Goal: Task Accomplishment & Management: Use online tool/utility

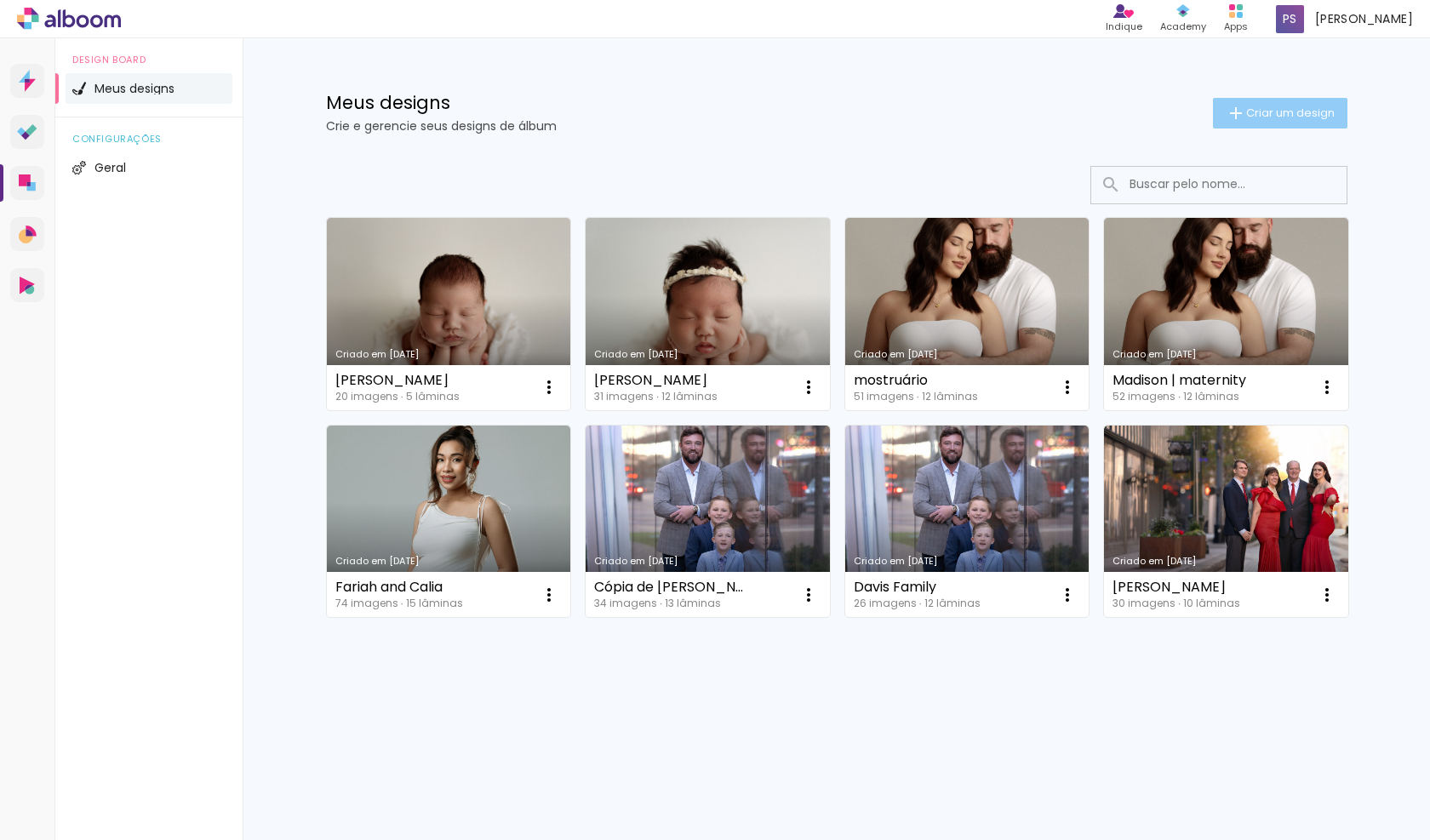
click at [1239, 107] on iron-icon at bounding box center [1236, 113] width 21 height 21
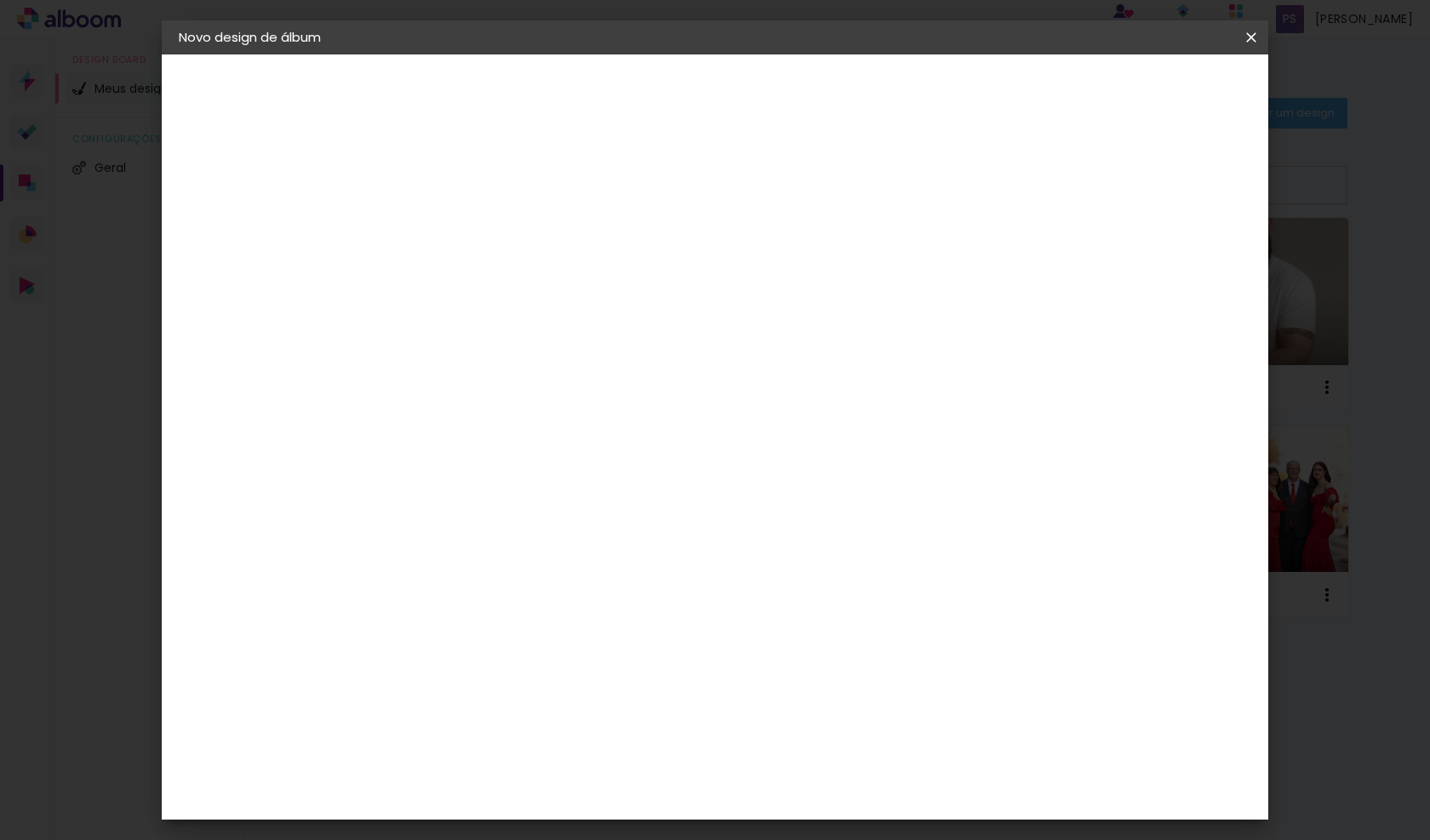
click at [457, 226] on input at bounding box center [457, 228] width 0 height 26
type input "Dragon"
click at [0, 0] on slot "Avançar" at bounding box center [0, 0] width 0 height 0
click at [505, 269] on input "text" at bounding box center [476, 272] width 124 height 22
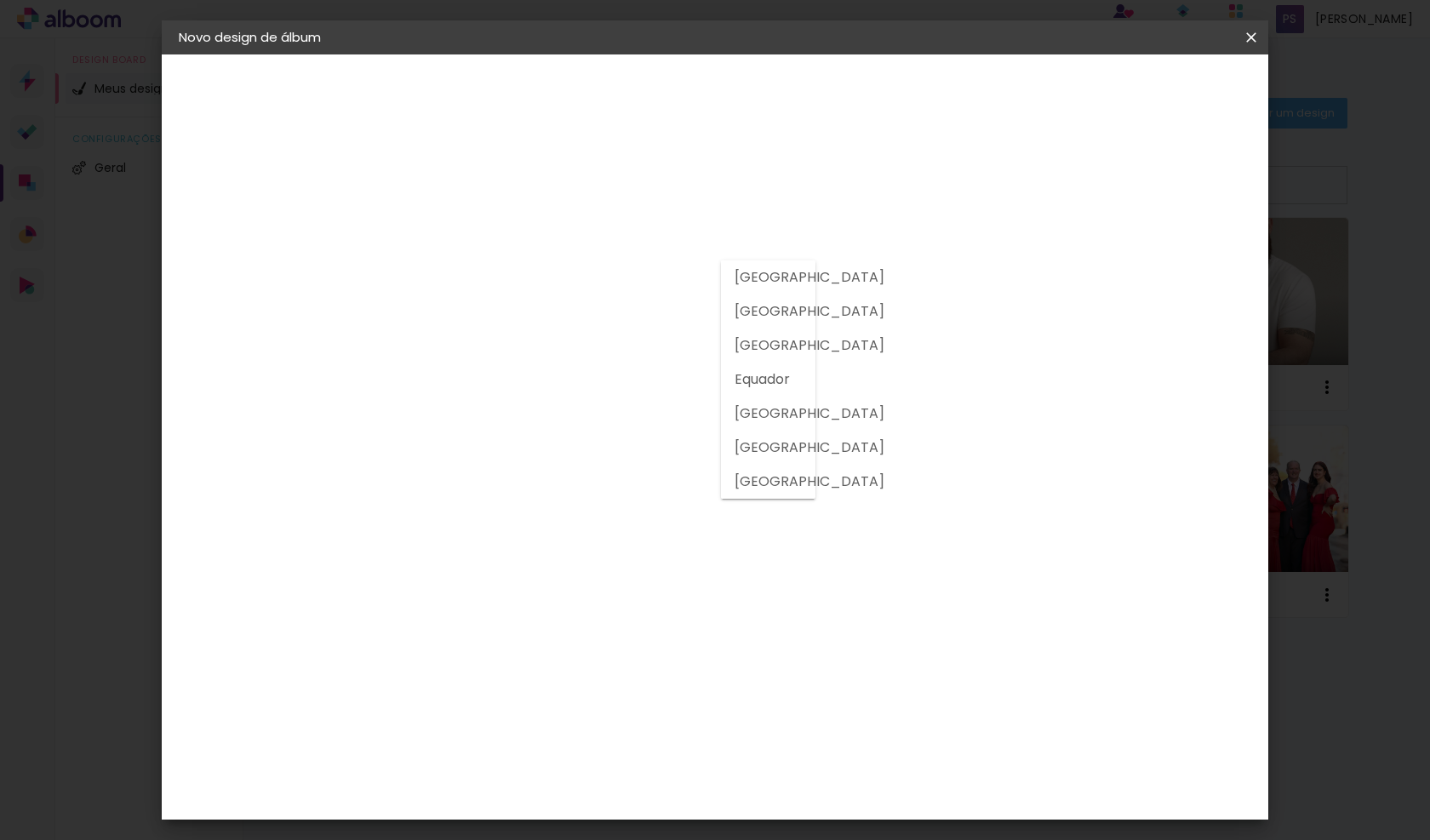
click at [0, 0] on slot "[GEOGRAPHIC_DATA]" at bounding box center [0, 0] width 0 height 0
type input "[GEOGRAPHIC_DATA]"
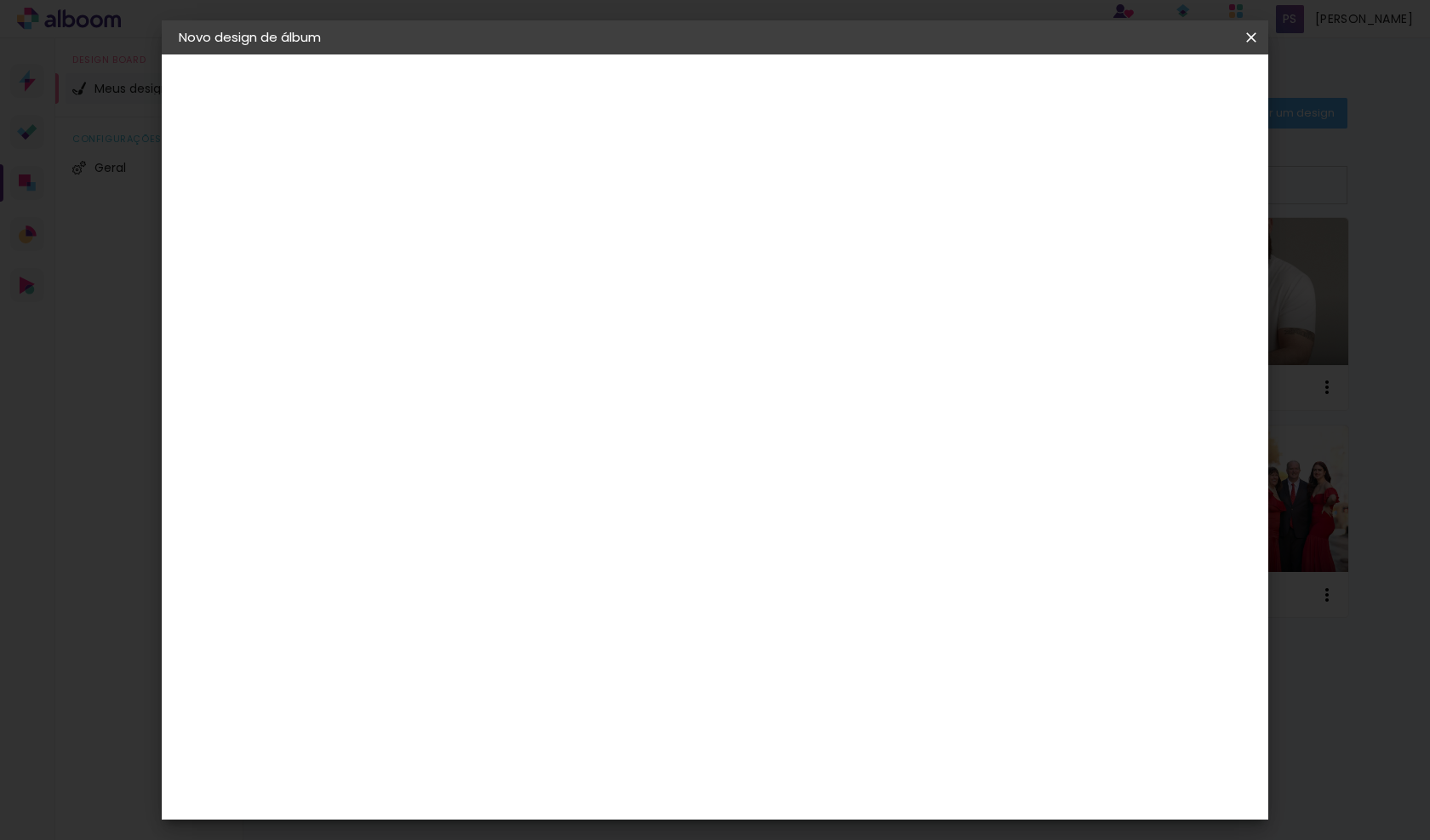
click at [540, 396] on paper-item "DreambooksPro" at bounding box center [487, 385] width 157 height 37
click at [0, 0] on slot "Tamanho Livre" at bounding box center [0, 0] width 0 height 0
click at [523, 392] on div "DreambooksPro" at bounding box center [501, 385] width 111 height 14
click at [0, 0] on slot "Avançar" at bounding box center [0, 0] width 0 height 0
click at [523, 291] on input "text" at bounding box center [490, 296] width 67 height 26
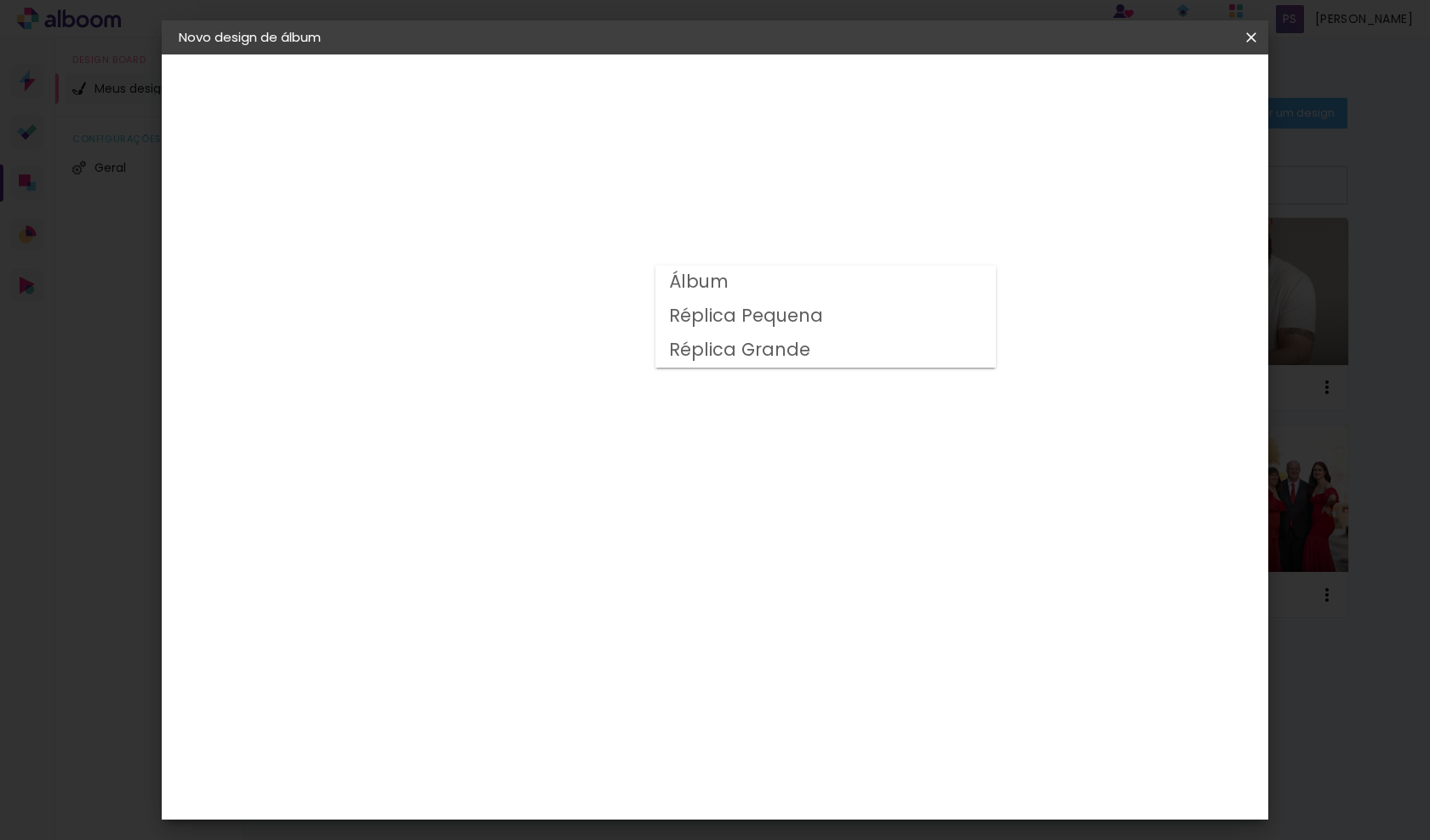
click at [725, 295] on paper-item "Álbum" at bounding box center [825, 282] width 340 height 34
type input "Álbum"
click at [572, 780] on span "25 × 25" at bounding box center [532, 798] width 79 height 35
click at [0, 0] on slot "Avançar" at bounding box center [0, 0] width 0 height 0
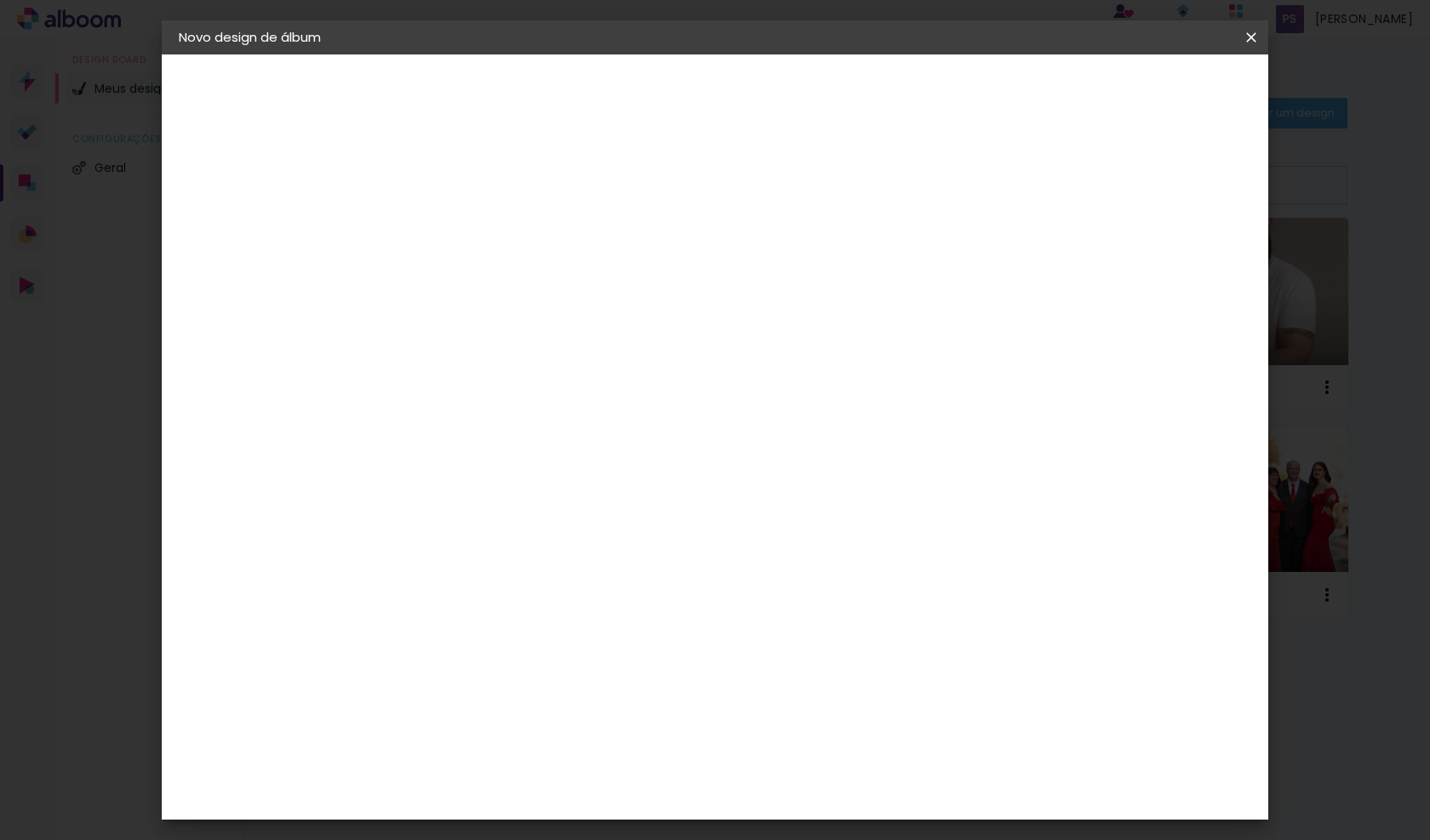
click at [1061, 185] on div at bounding box center [1055, 184] width 16 height 16
type paper-checkbox "on"
click at [1157, 96] on span "Iniciar design" at bounding box center [1118, 90] width 77 height 12
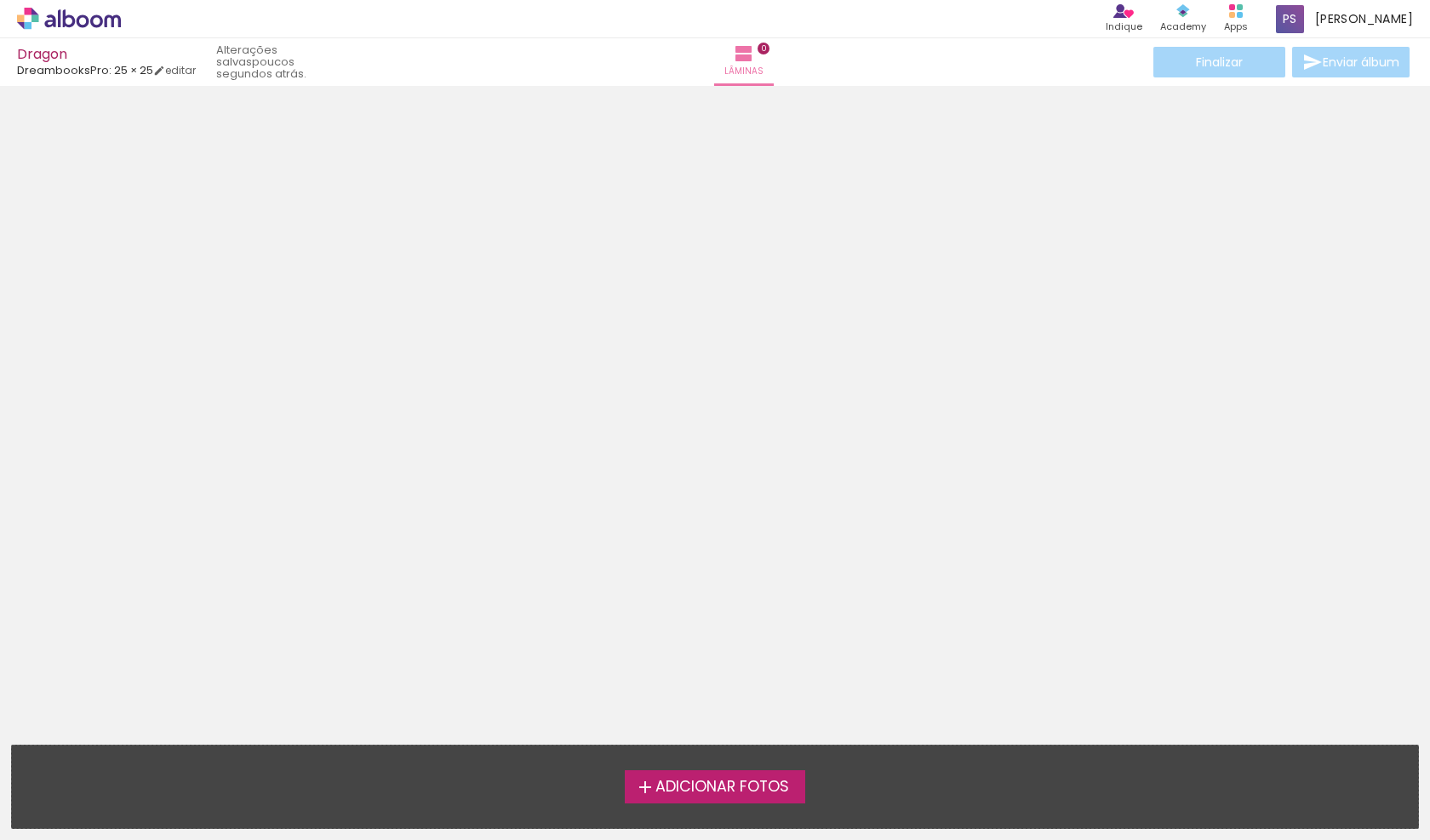
click at [719, 791] on span "Adicionar Fotos" at bounding box center [722, 788] width 133 height 16
click at [0, 0] on input "file" at bounding box center [0, 0] width 0 height 0
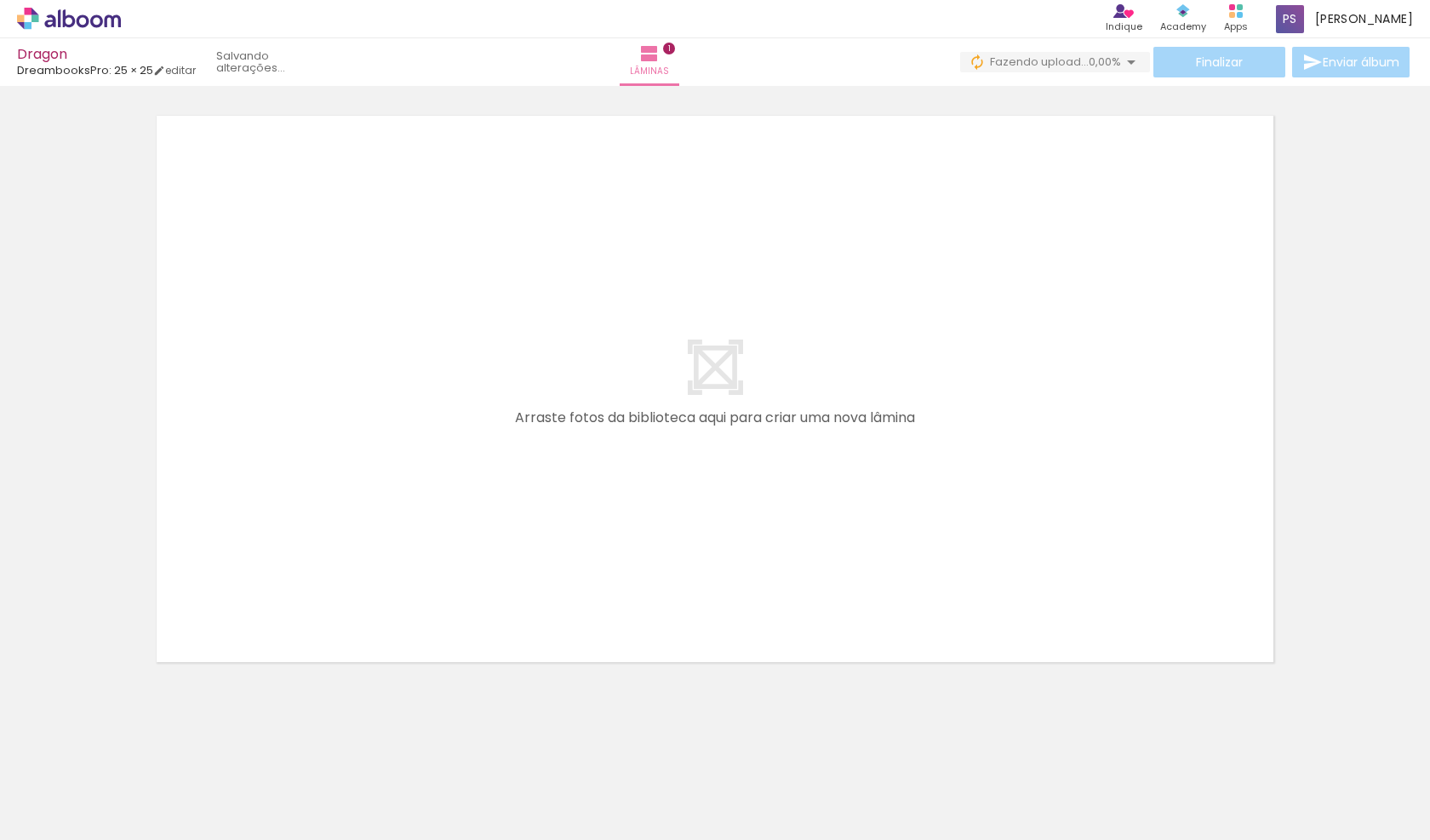
drag, startPoint x: 563, startPoint y: 800, endPoint x: 717, endPoint y: 528, distance: 312.6
click at [717, 528] on quentale-workspace at bounding box center [715, 420] width 1430 height 840
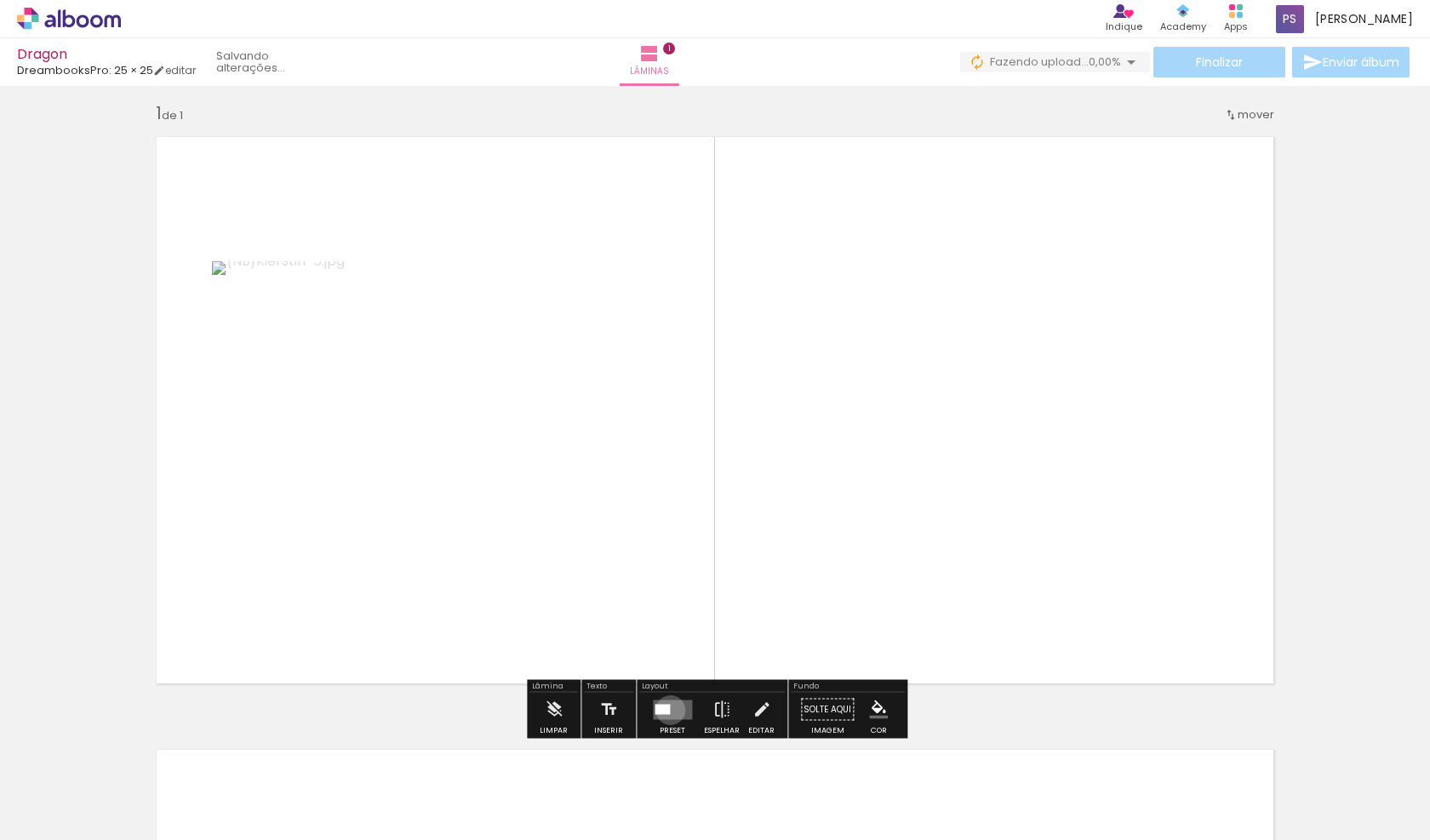
drag, startPoint x: 666, startPoint y: 710, endPoint x: 652, endPoint y: 704, distance: 15.2
click at [666, 710] on div at bounding box center [663, 709] width 16 height 10
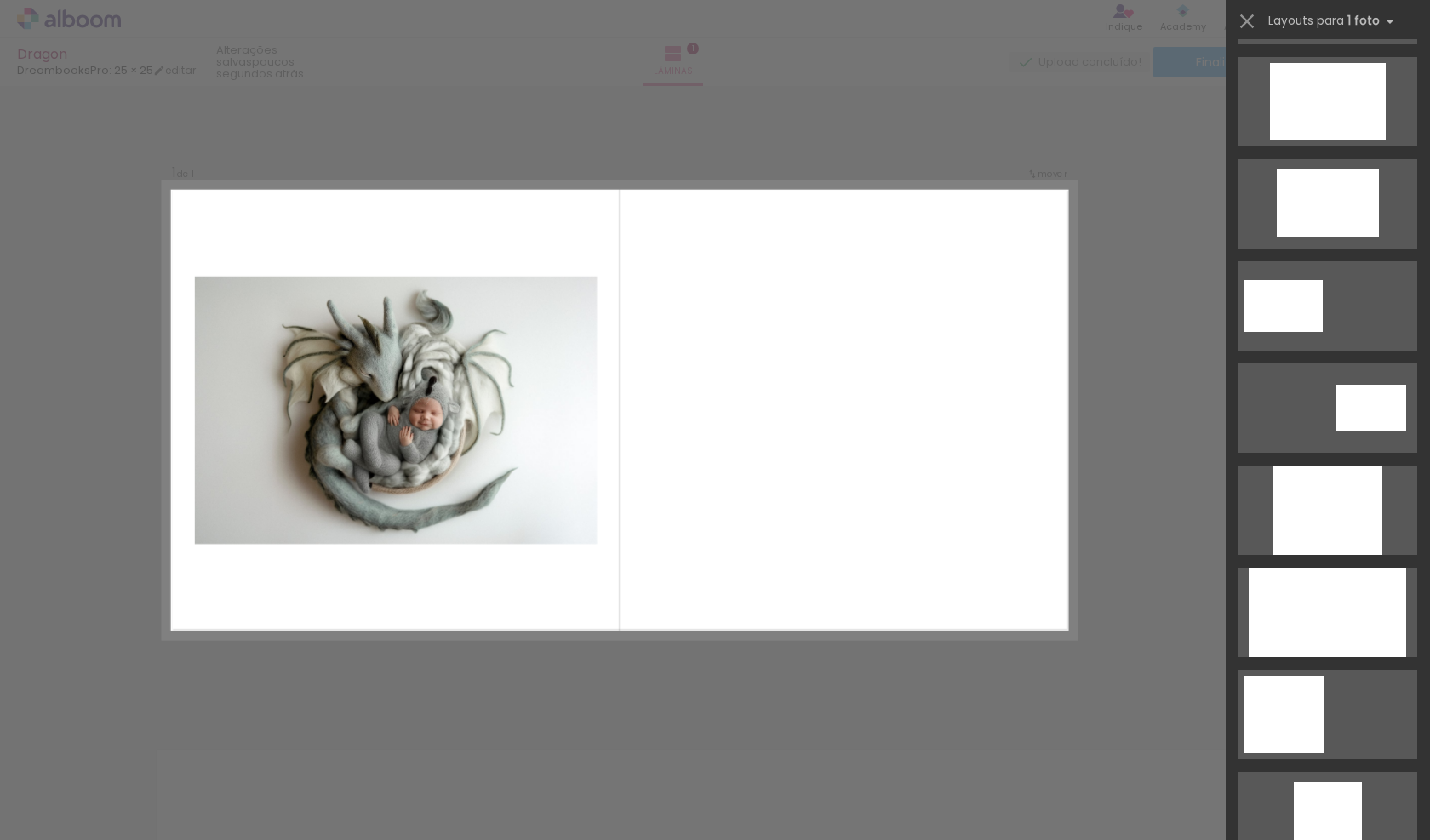
scroll to position [608, 0]
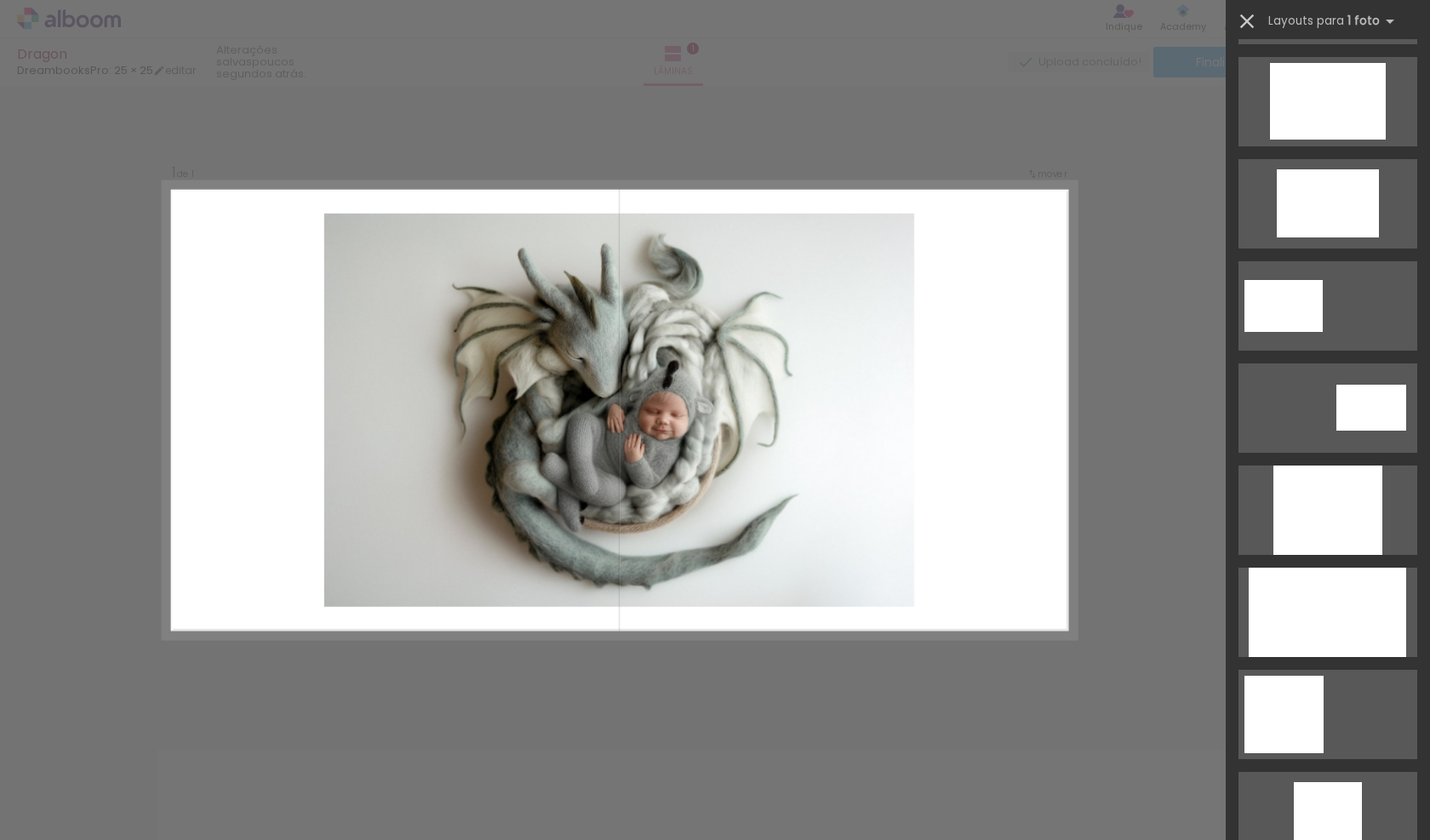
click at [1245, 16] on iron-icon at bounding box center [1247, 22] width 24 height 24
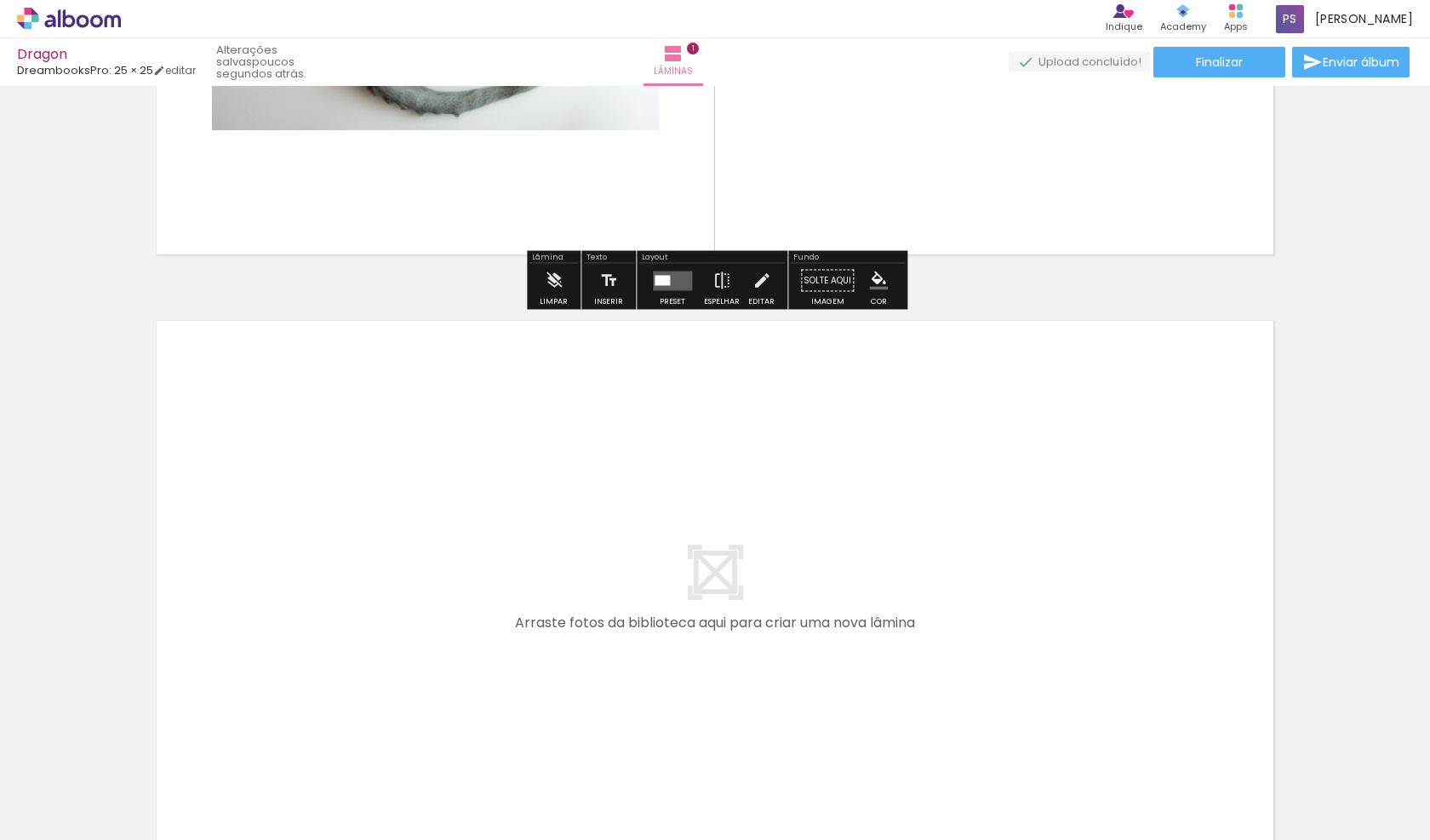
scroll to position [448, 0]
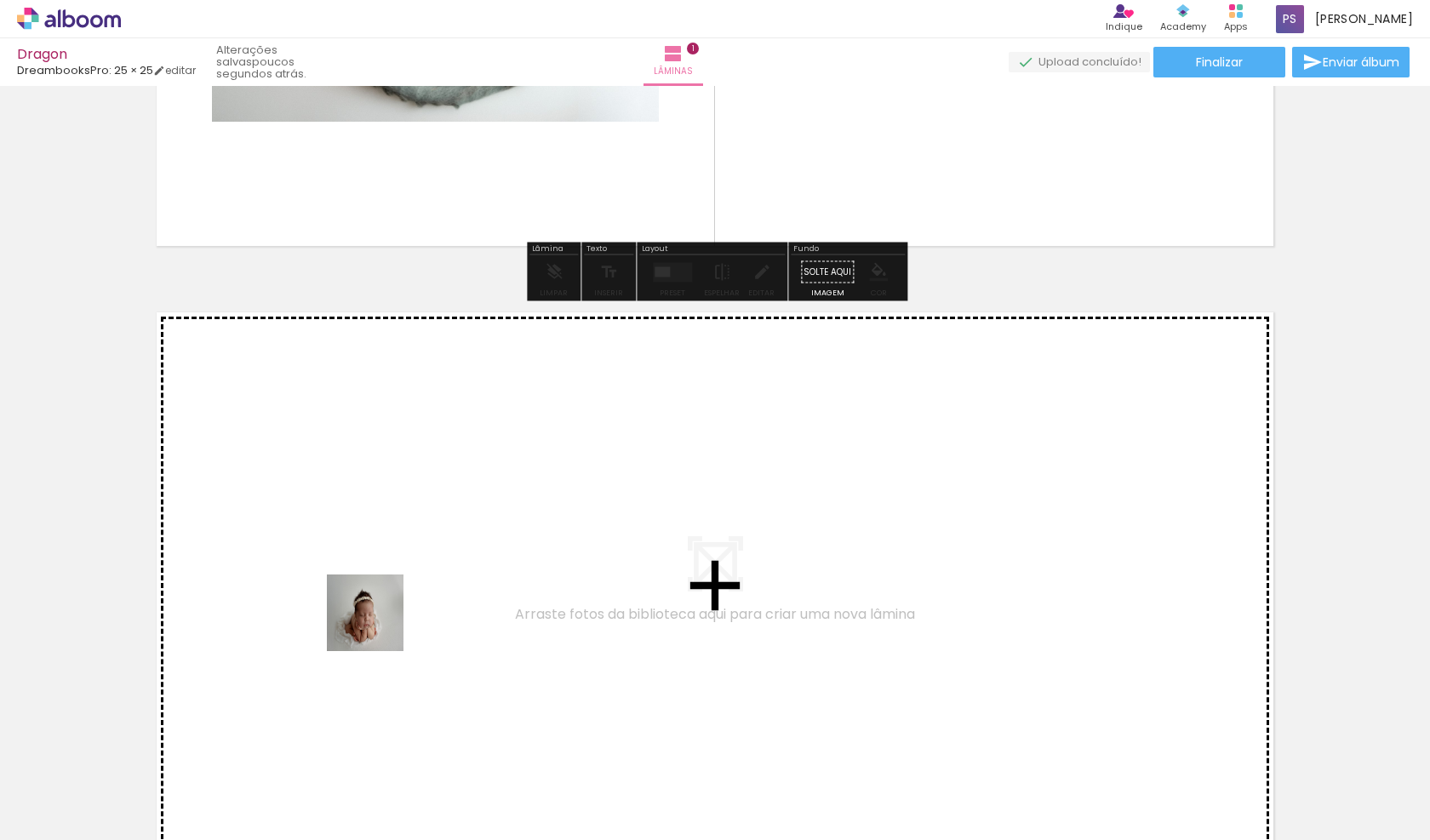
click at [418, 576] on quentale-workspace at bounding box center [715, 420] width 1430 height 840
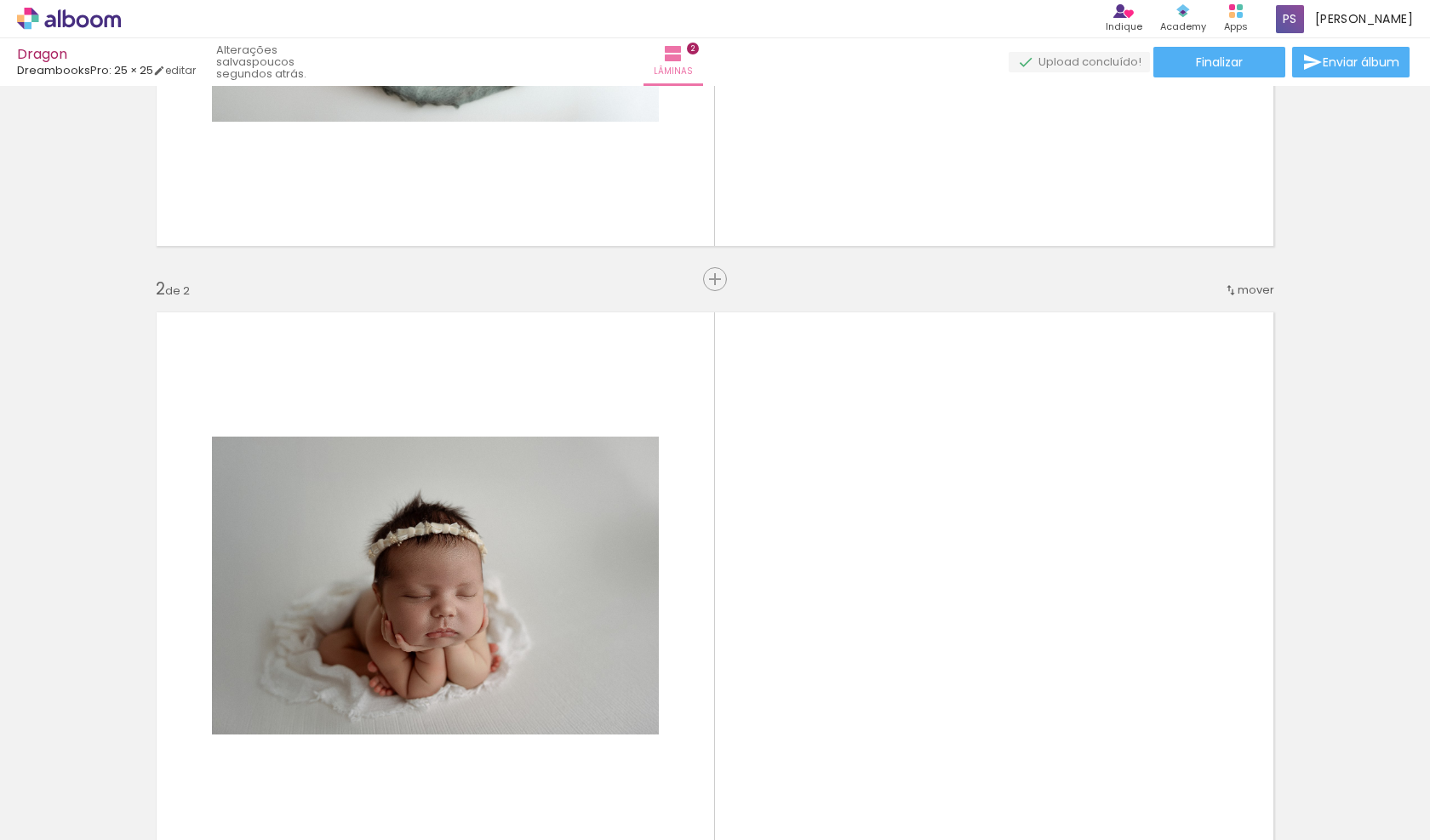
scroll to position [623, 0]
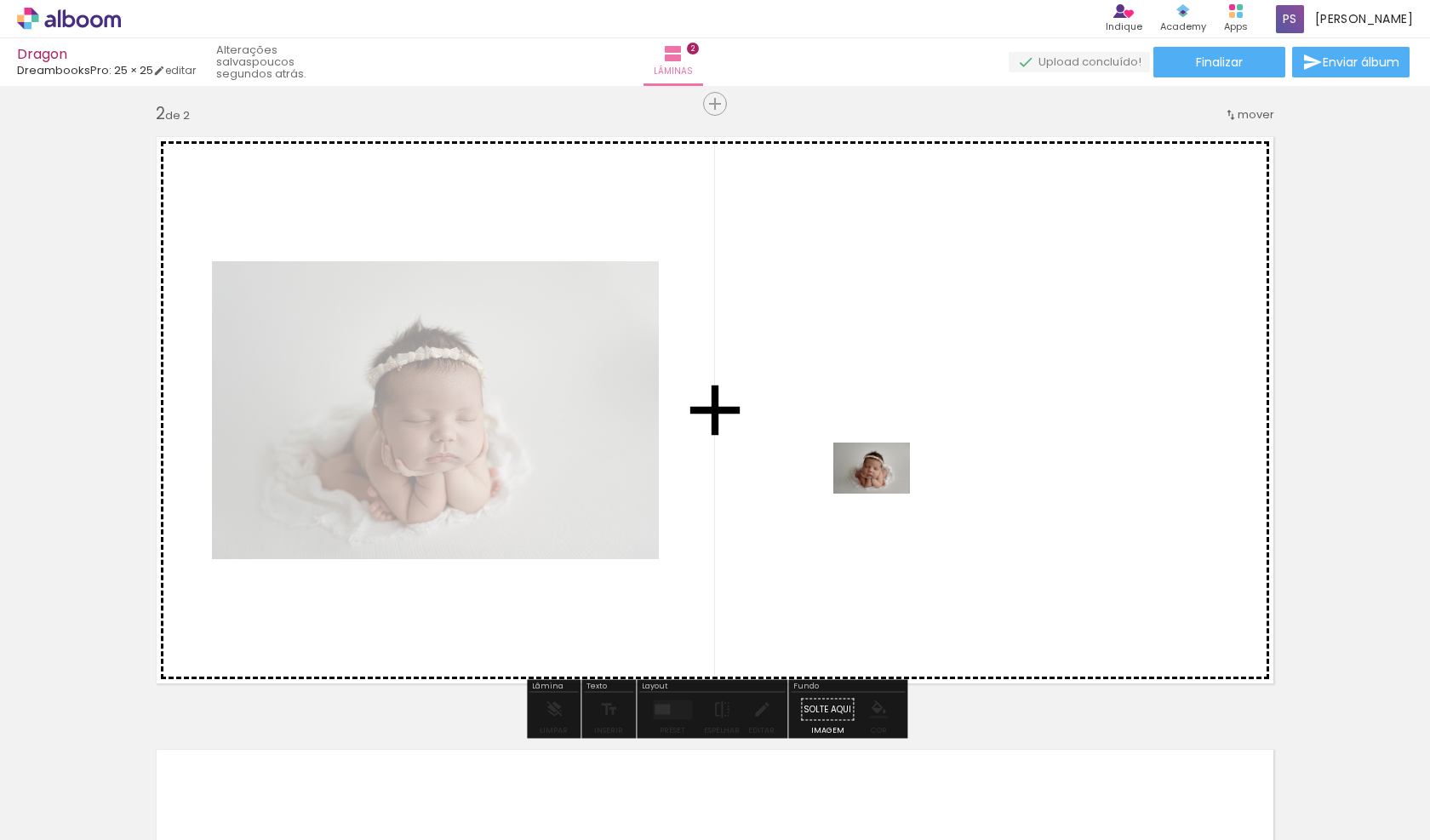
drag, startPoint x: 282, startPoint y: 783, endPoint x: 884, endPoint y: 494, distance: 667.8
click at [884, 494] on quentale-workspace at bounding box center [715, 420] width 1430 height 840
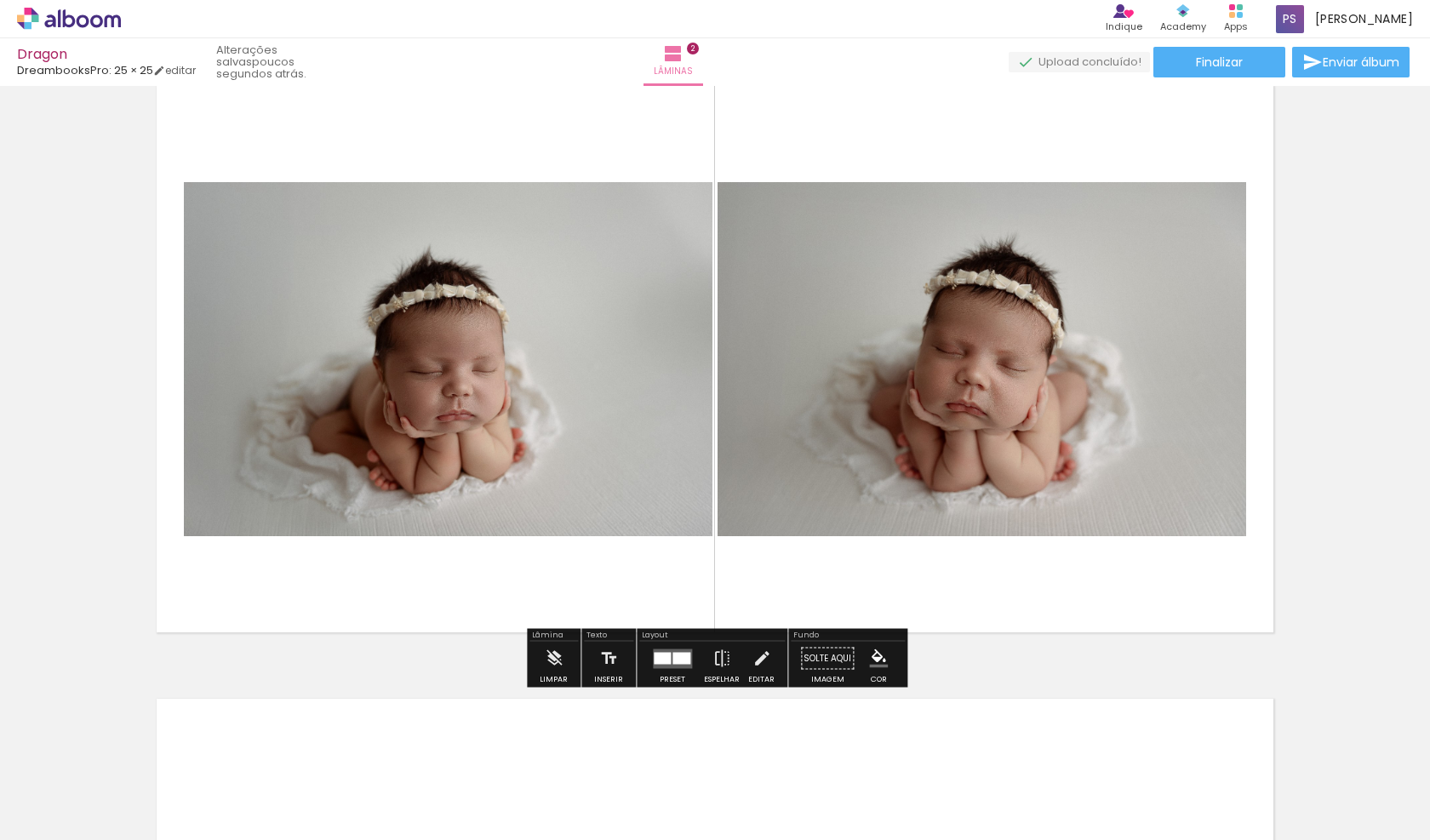
scroll to position [714, 0]
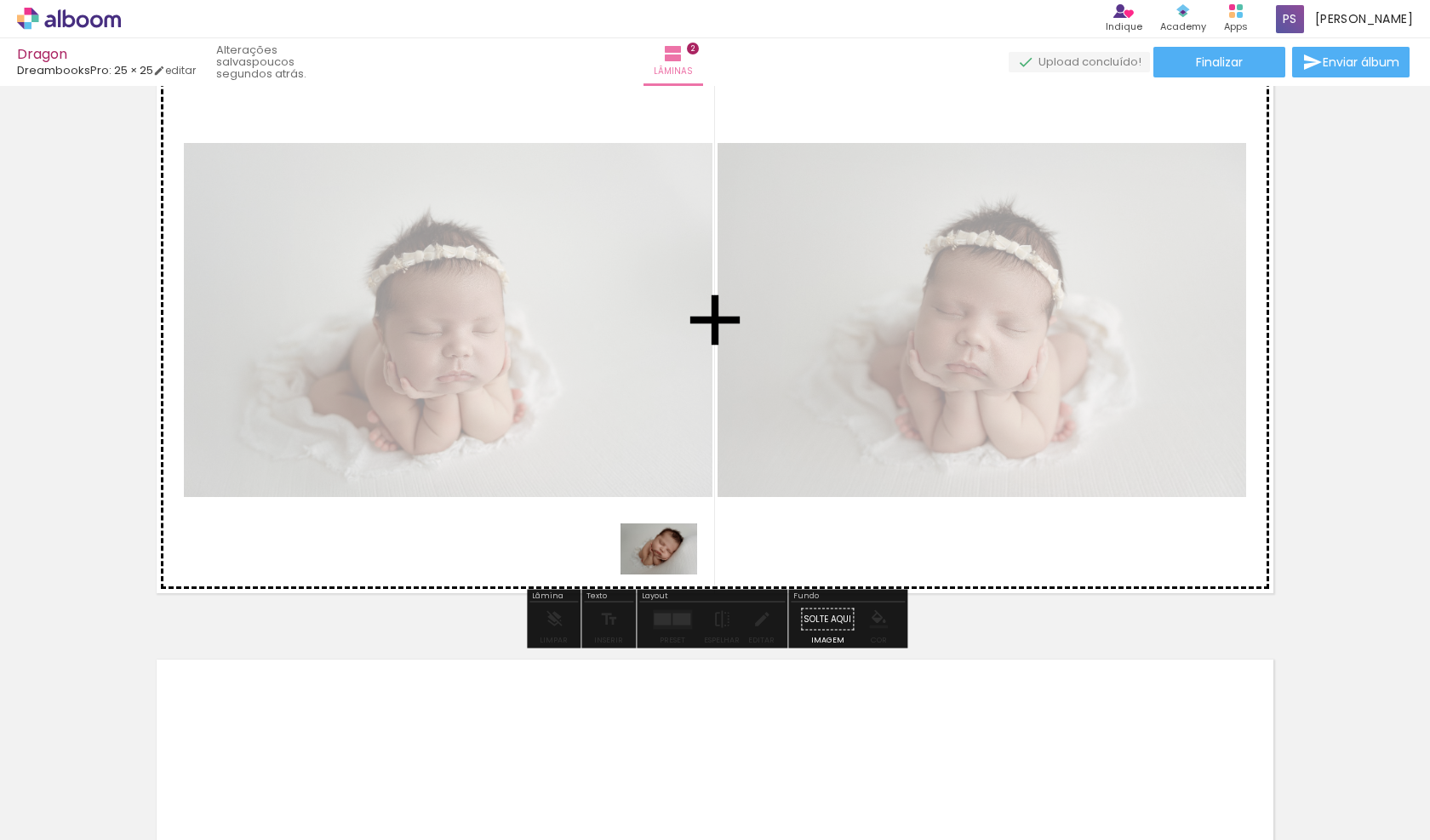
drag, startPoint x: 384, startPoint y: 796, endPoint x: 491, endPoint y: 722, distance: 130.1
click at [671, 574] on quentale-workspace at bounding box center [715, 420] width 1430 height 840
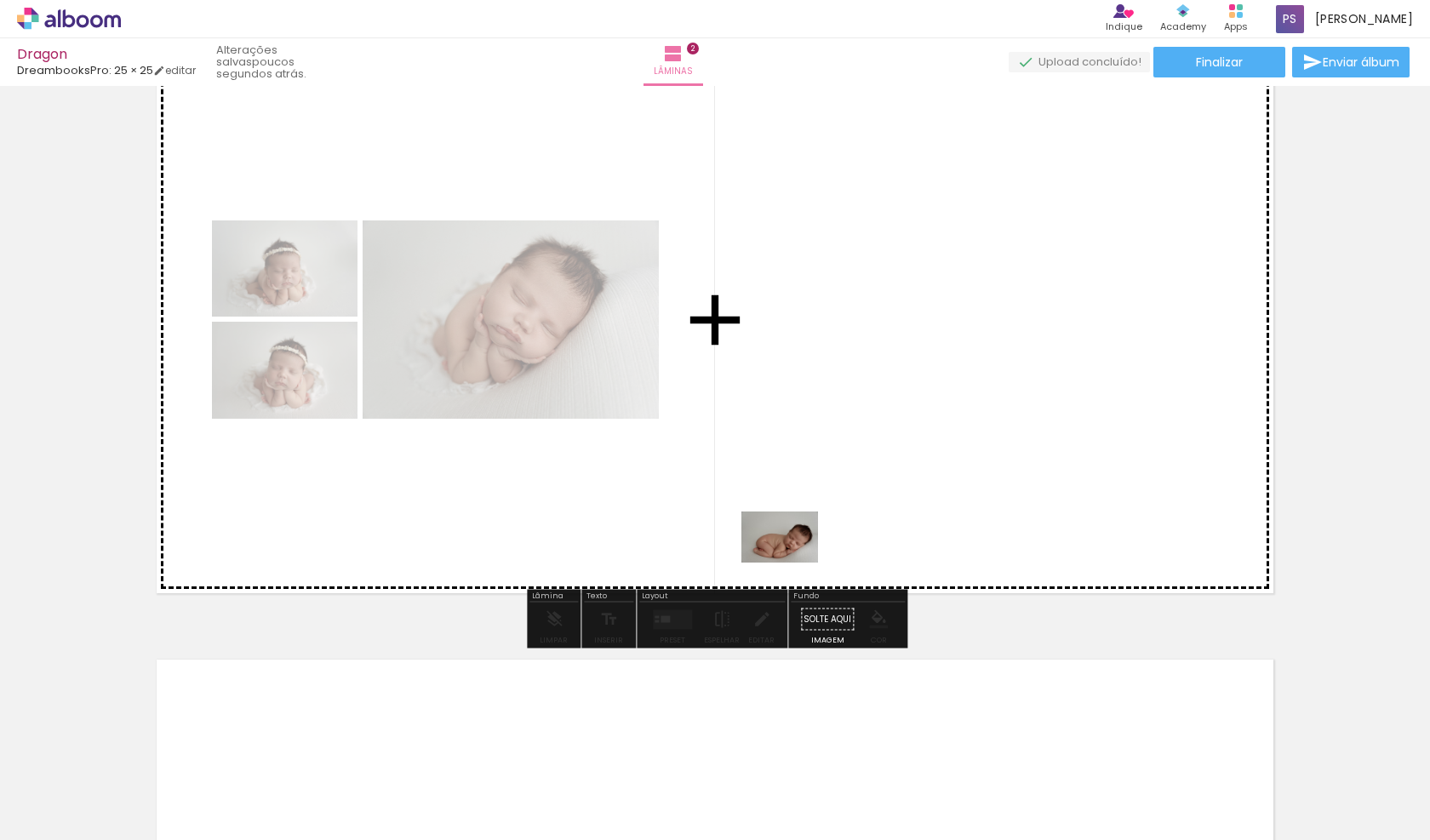
drag, startPoint x: 474, startPoint y: 780, endPoint x: 793, endPoint y: 563, distance: 385.8
click at [793, 563] on quentale-workspace at bounding box center [715, 420] width 1430 height 840
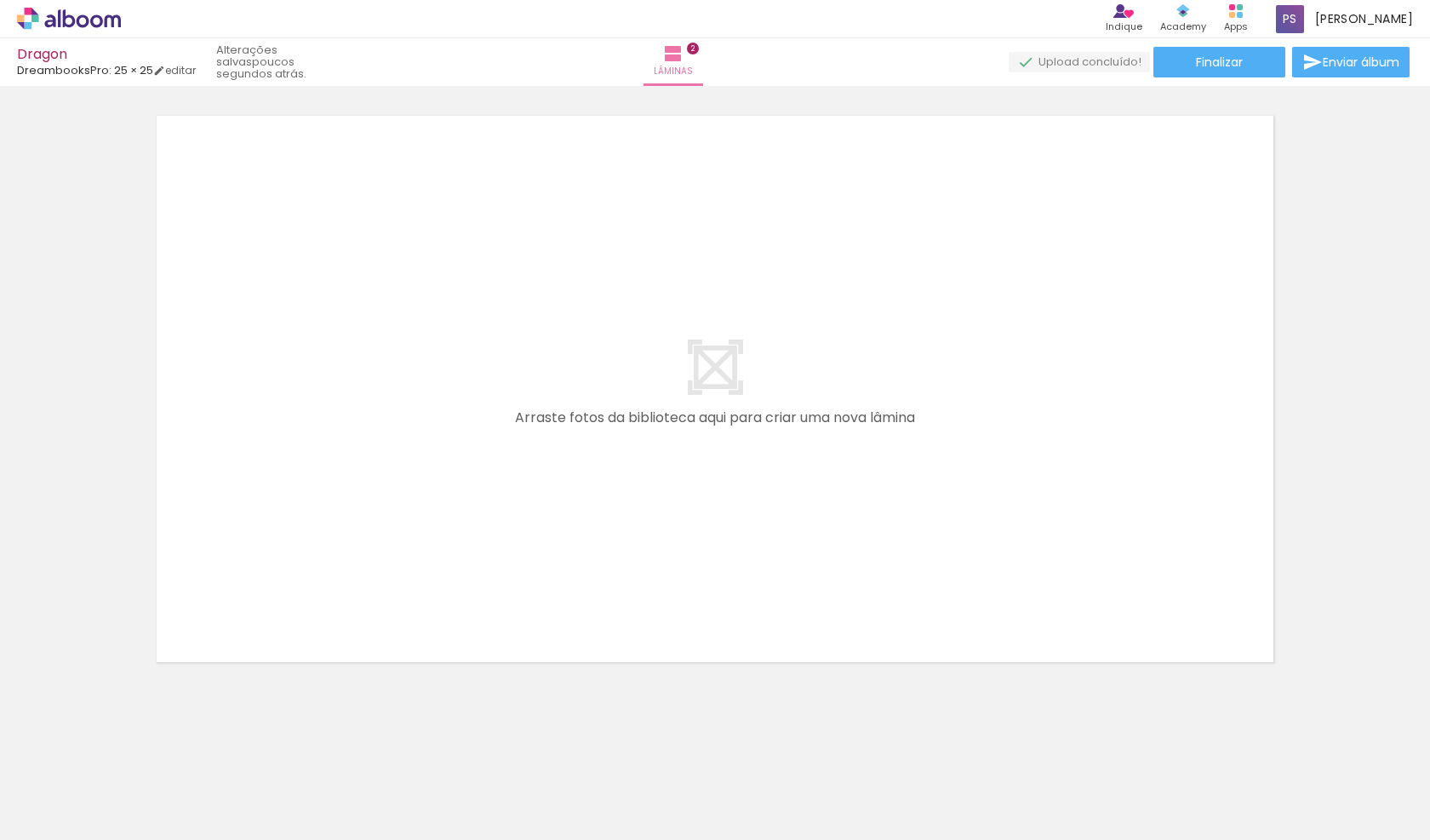
scroll to position [1258, 0]
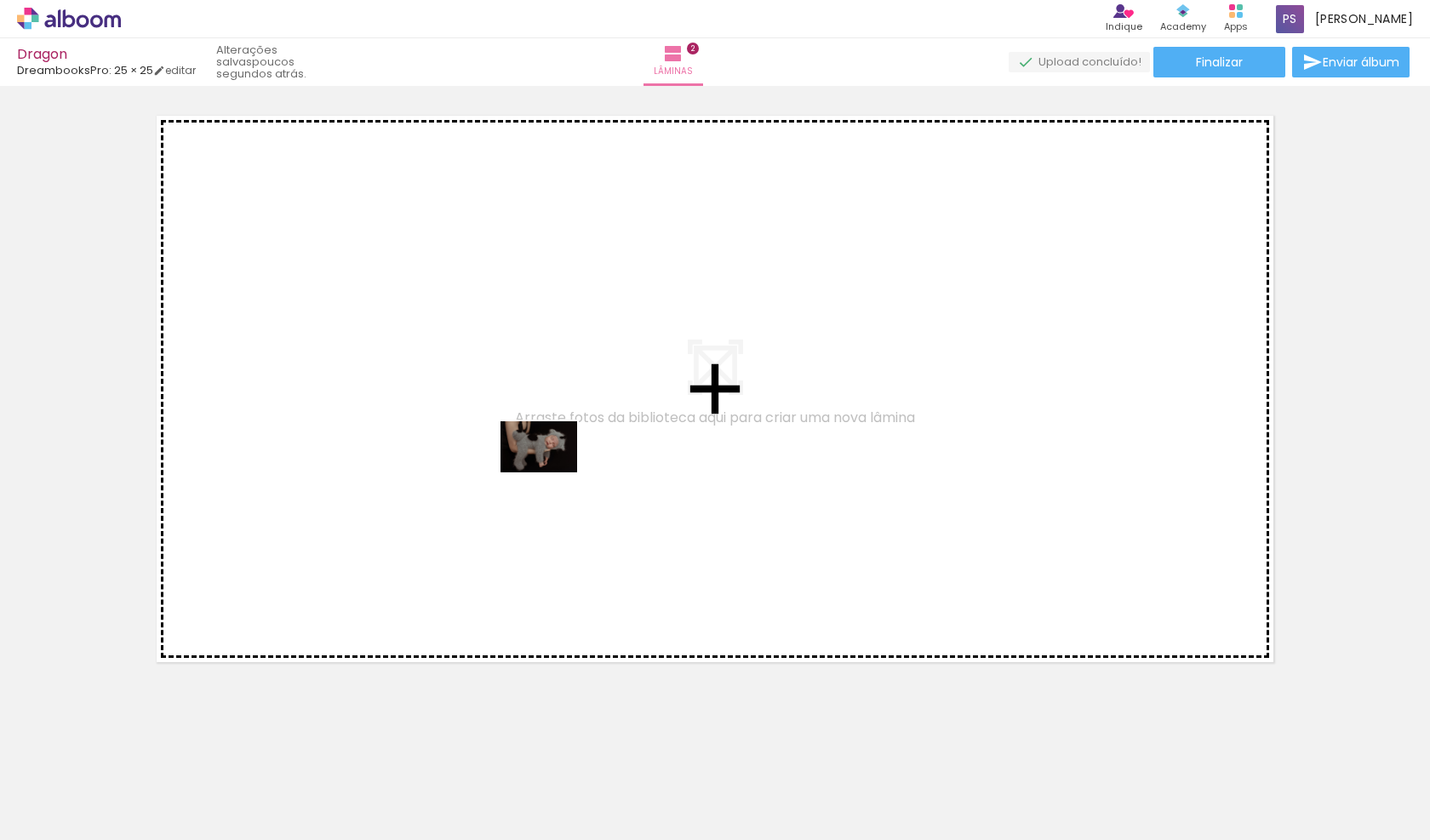
click at [551, 472] on quentale-workspace at bounding box center [715, 420] width 1430 height 840
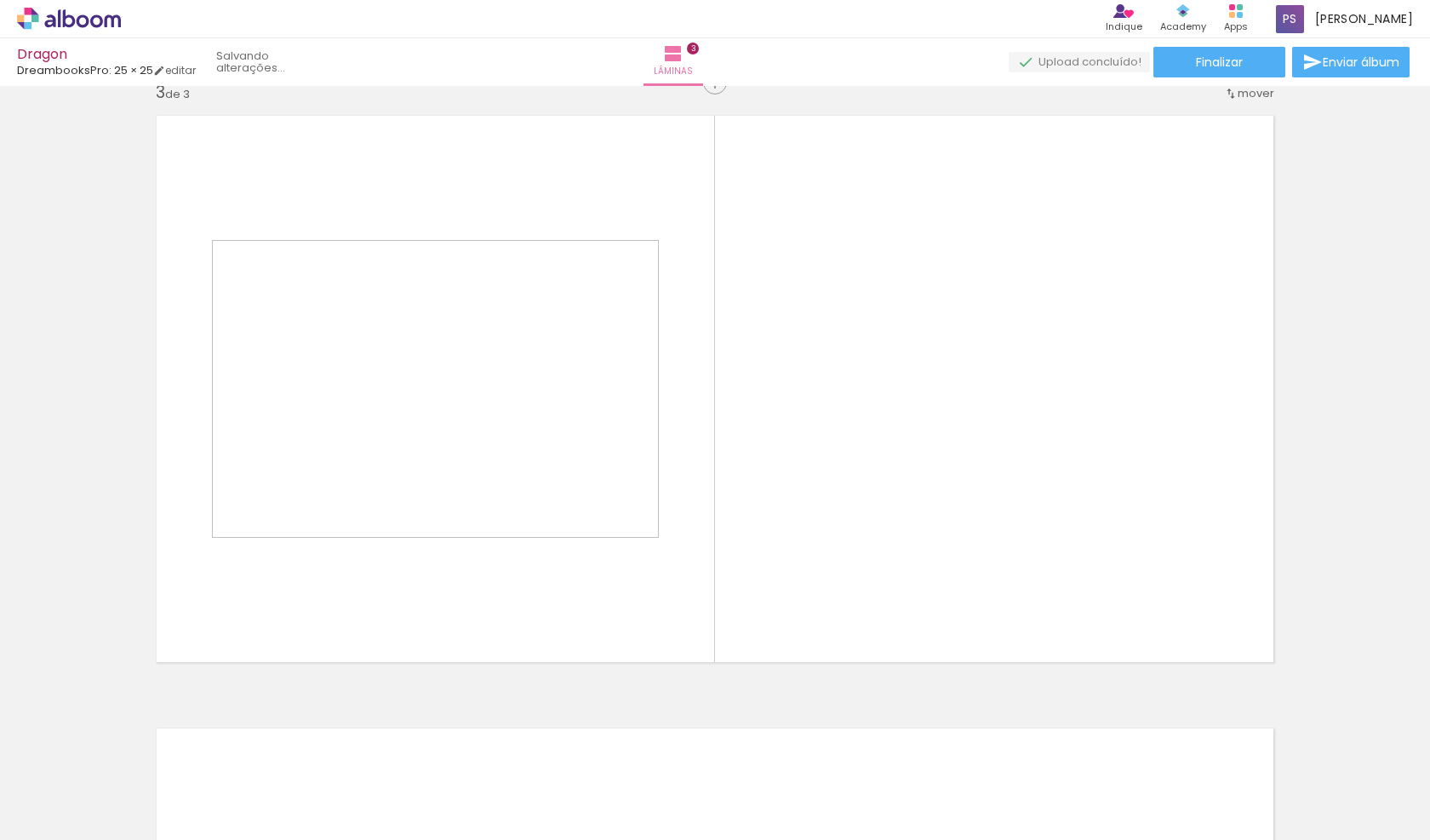
scroll to position [1236, 0]
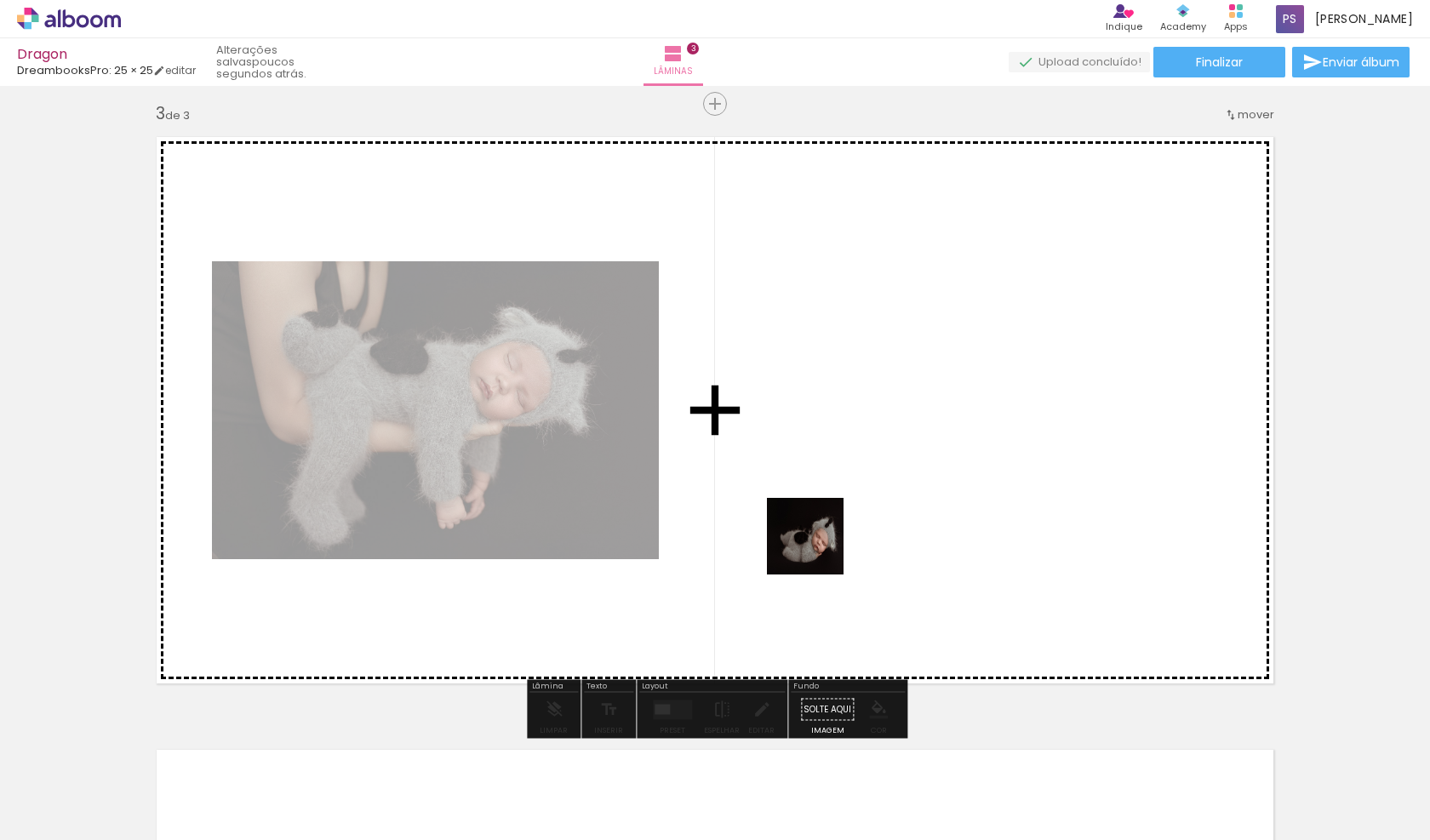
click at [817, 541] on quentale-workspace at bounding box center [715, 420] width 1430 height 840
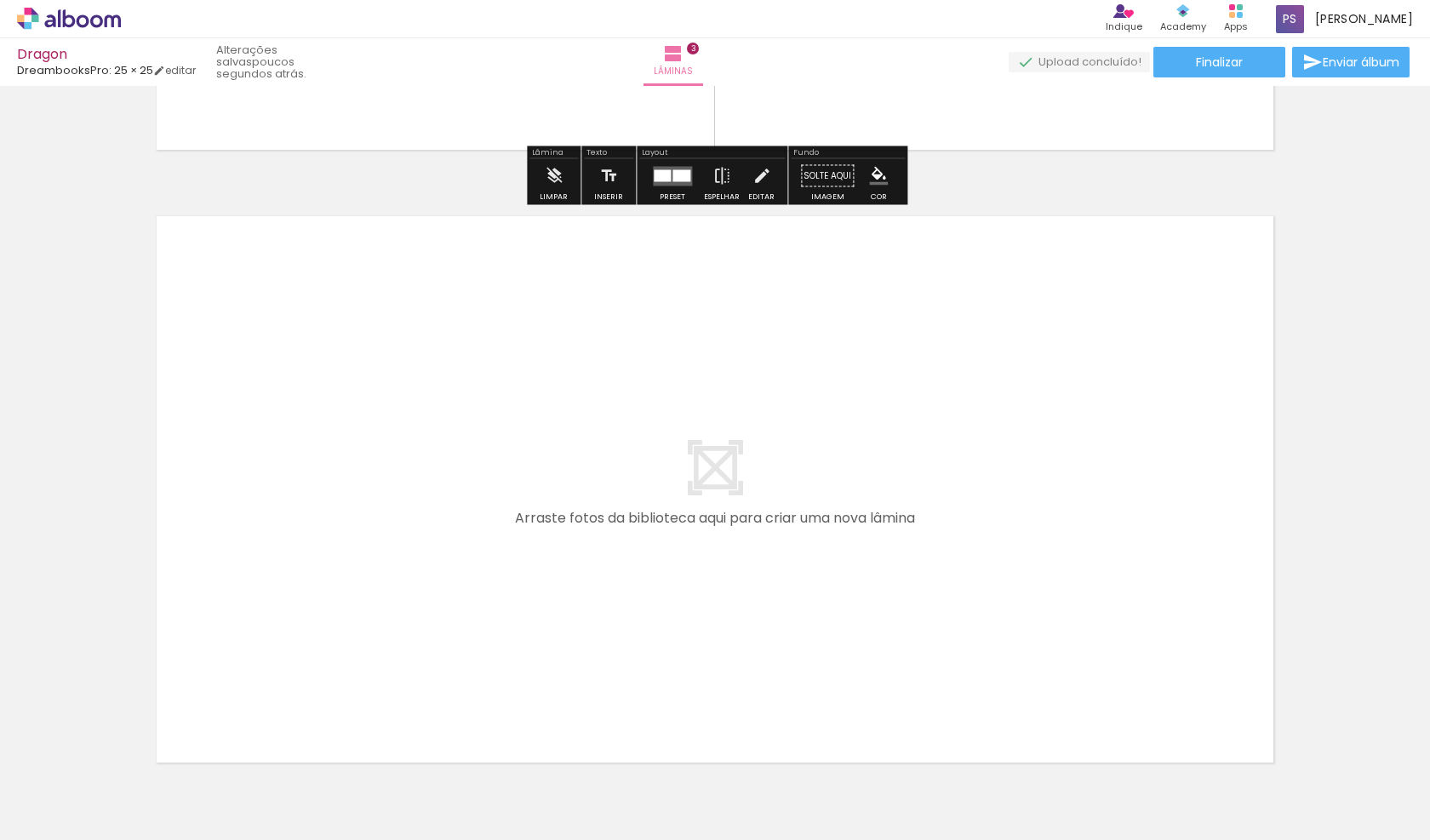
scroll to position [1773, 0]
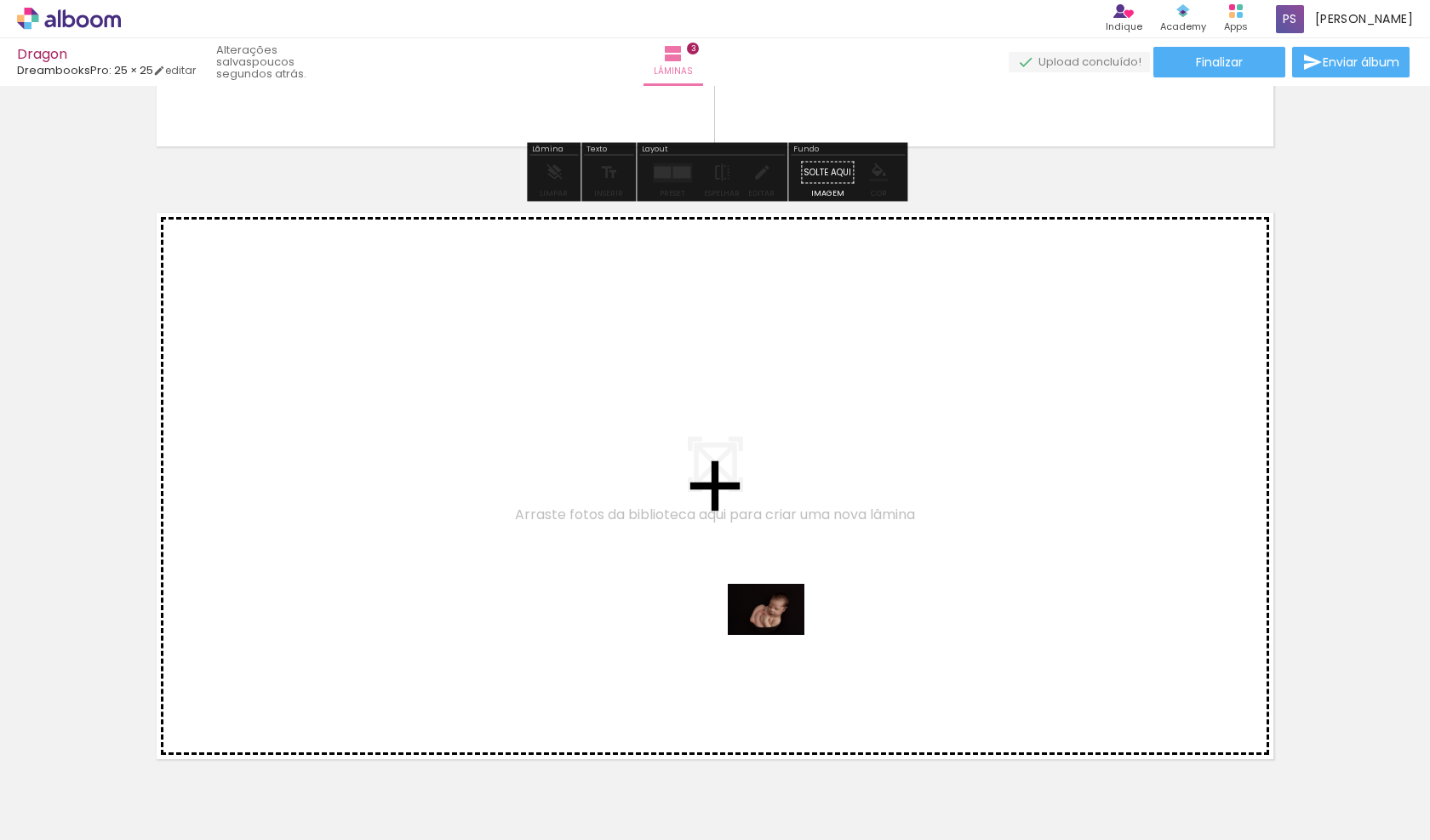
drag, startPoint x: 924, startPoint y: 787, endPoint x: 779, endPoint y: 635, distance: 210.1
click at [779, 635] on quentale-workspace at bounding box center [715, 420] width 1430 height 840
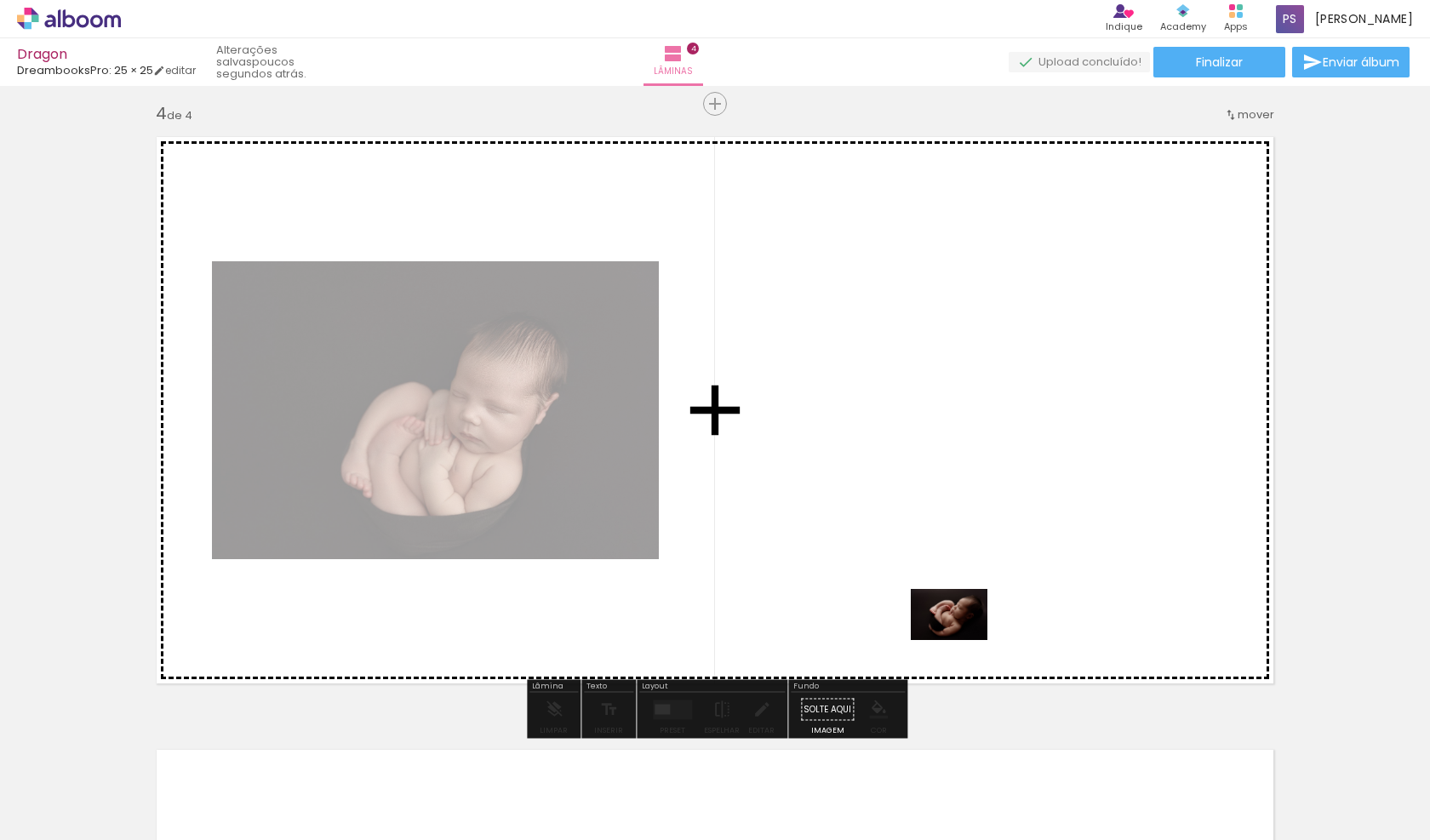
scroll to position [1848, 0]
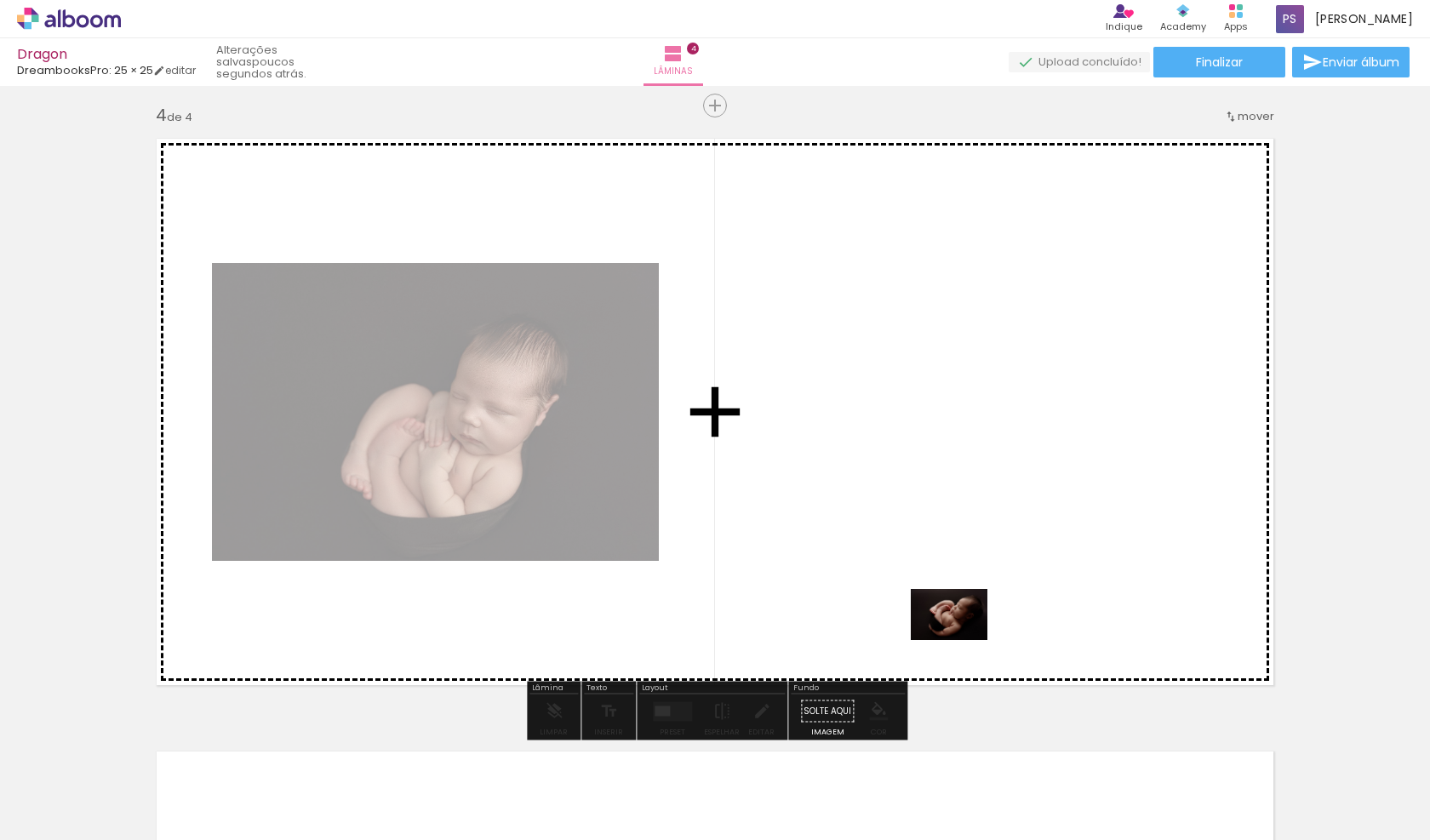
drag, startPoint x: 1064, startPoint y: 797, endPoint x: 1117, endPoint y: 769, distance: 59.9
click at [960, 638] on quentale-workspace at bounding box center [715, 420] width 1430 height 840
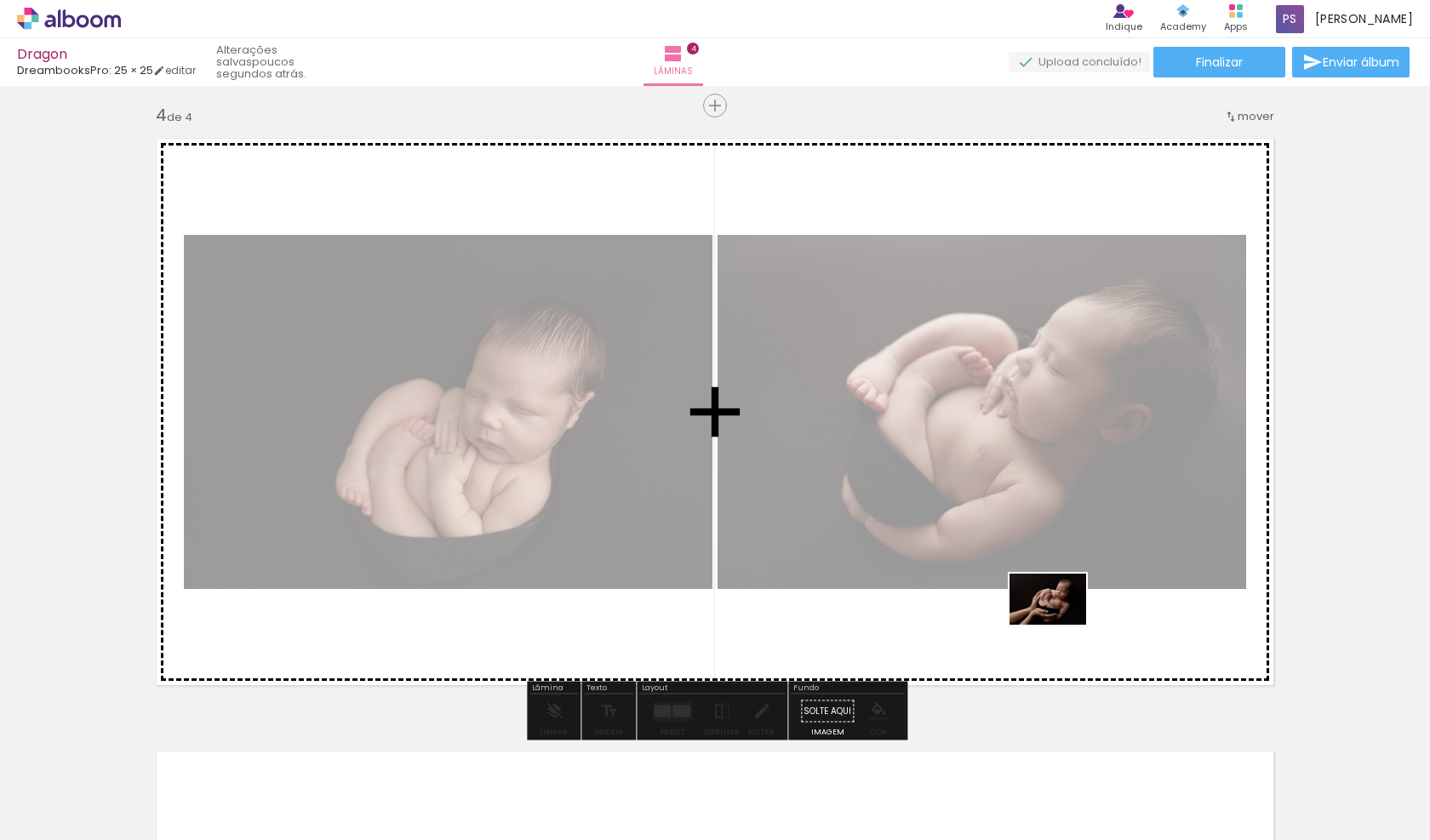
drag, startPoint x: 1135, startPoint y: 787, endPoint x: 1060, endPoint y: 625, distance: 178.5
click at [1060, 625] on quentale-workspace at bounding box center [715, 420] width 1430 height 840
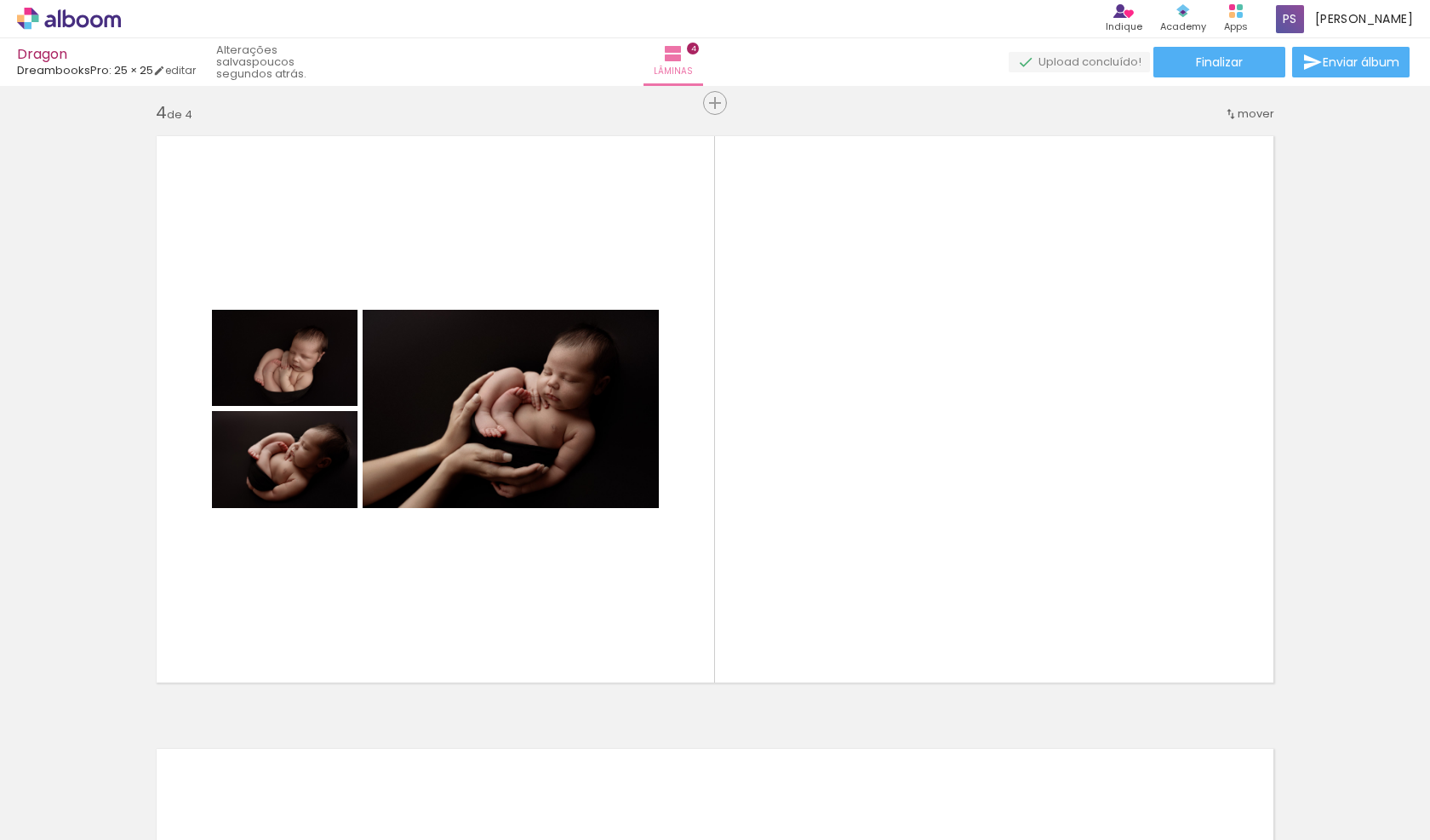
scroll to position [0, 343]
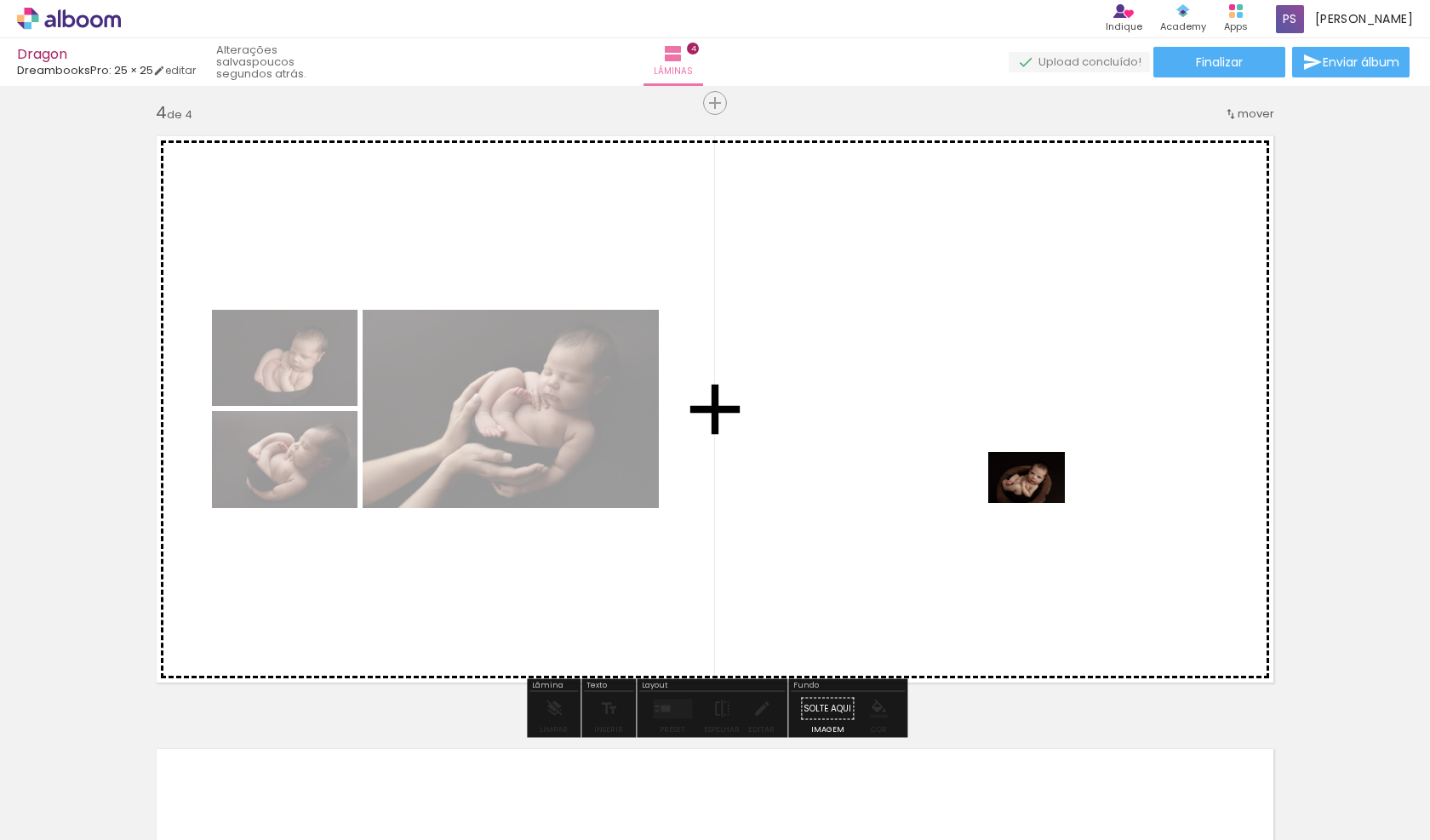
click at [1040, 504] on quentale-workspace at bounding box center [715, 420] width 1430 height 840
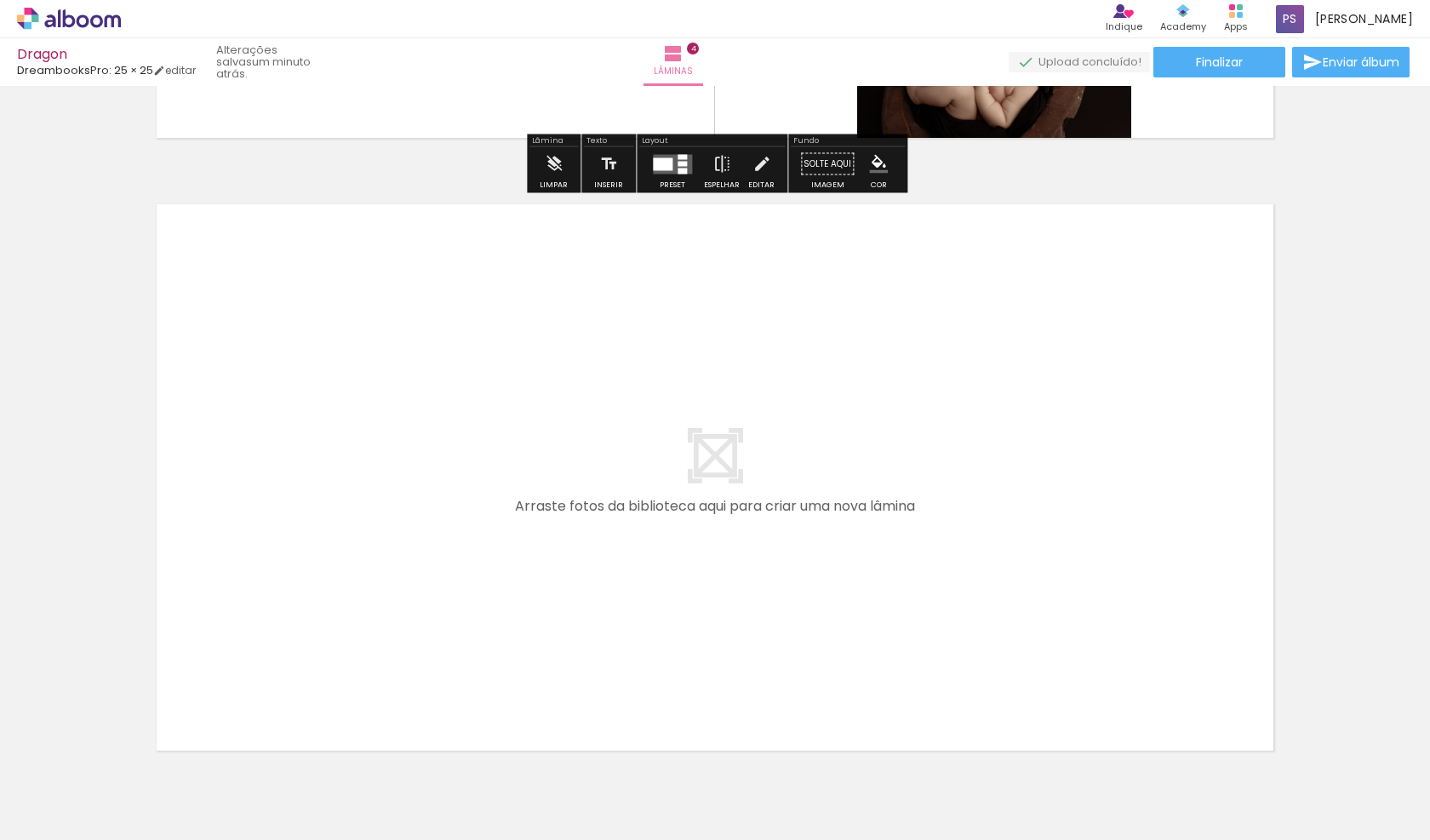
scroll to position [2446, 0]
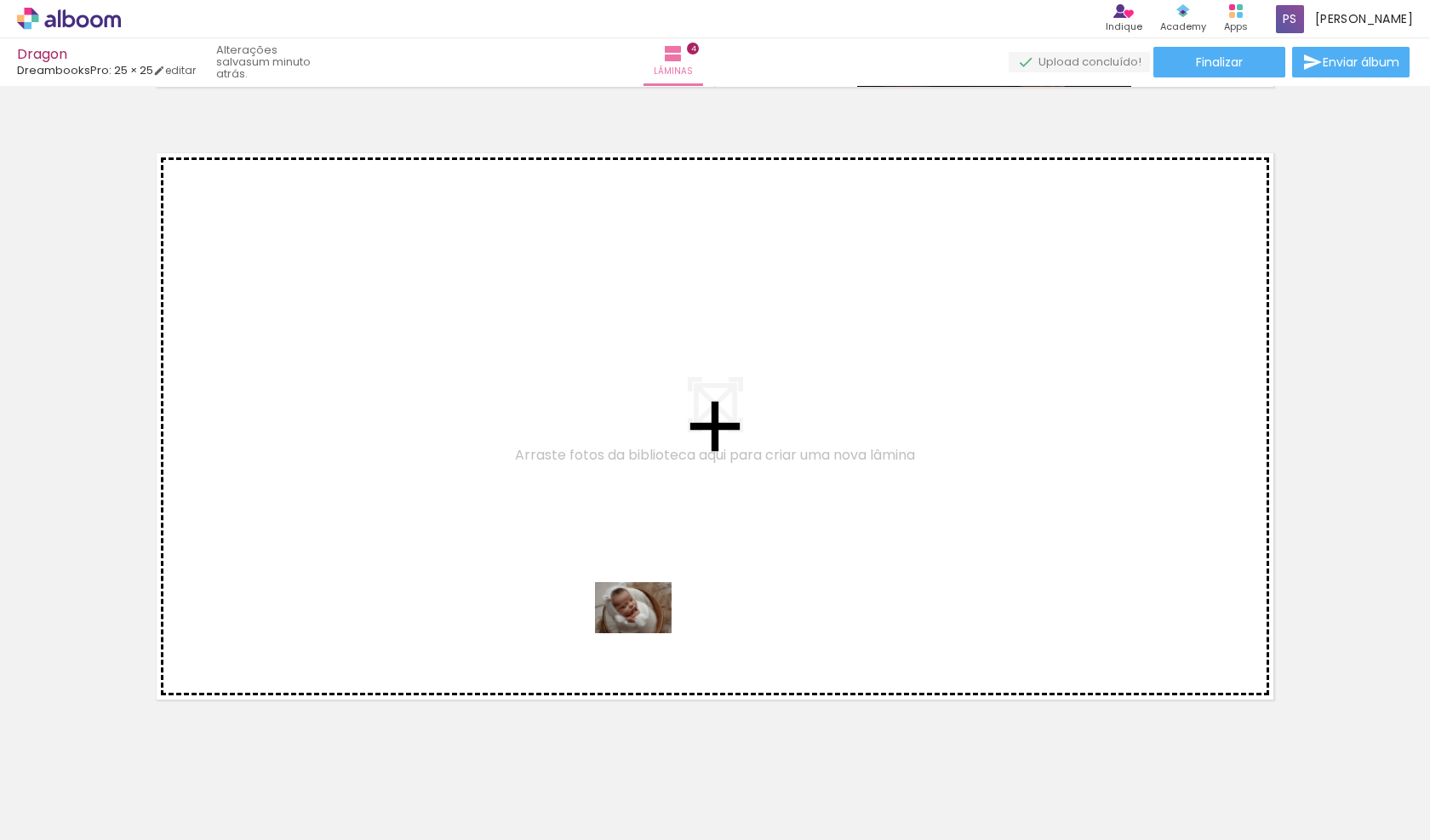
drag, startPoint x: 868, startPoint y: 790, endPoint x: 646, endPoint y: 633, distance: 271.9
click at [646, 633] on quentale-workspace at bounding box center [715, 420] width 1430 height 840
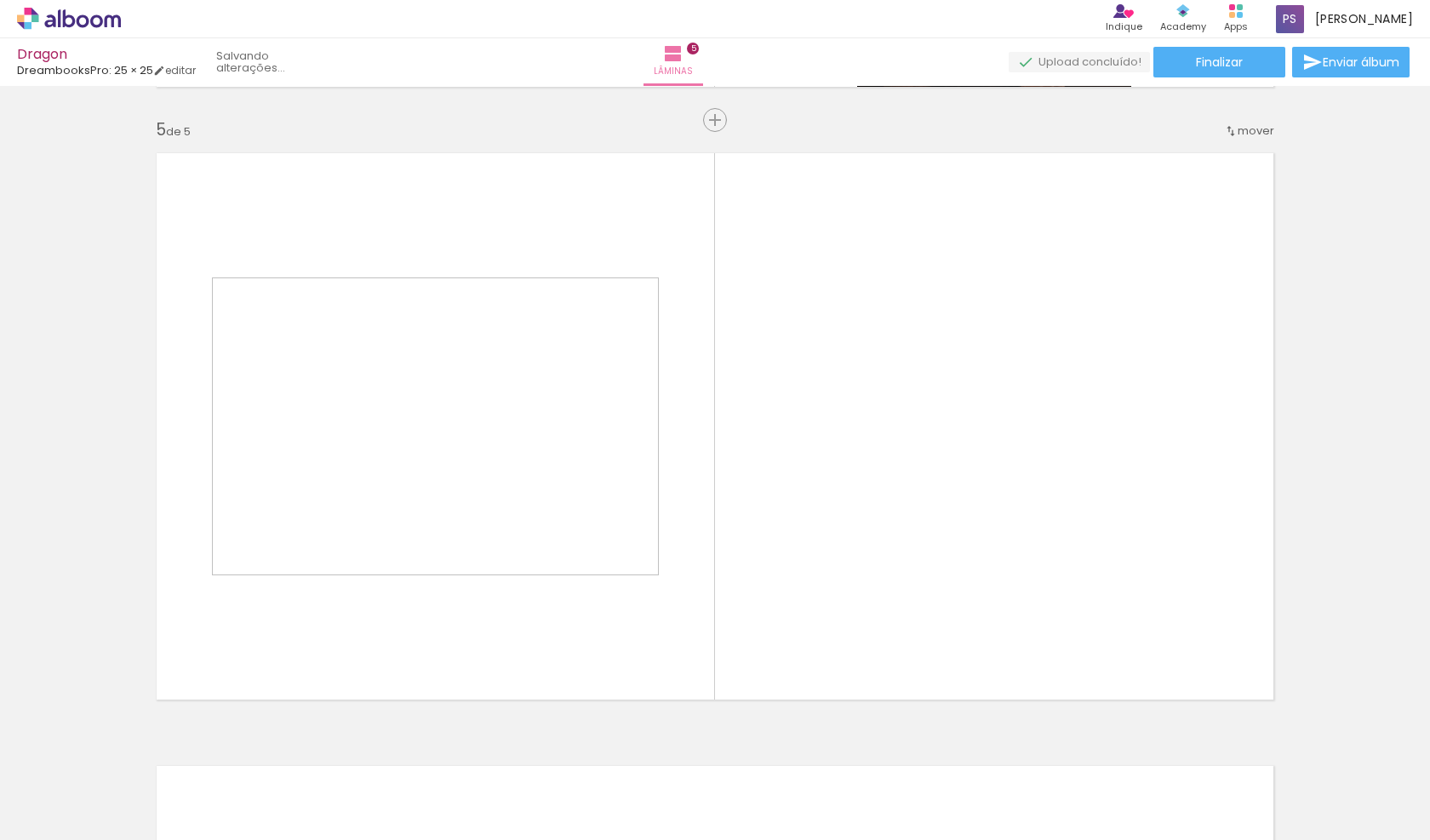
scroll to position [2462, 0]
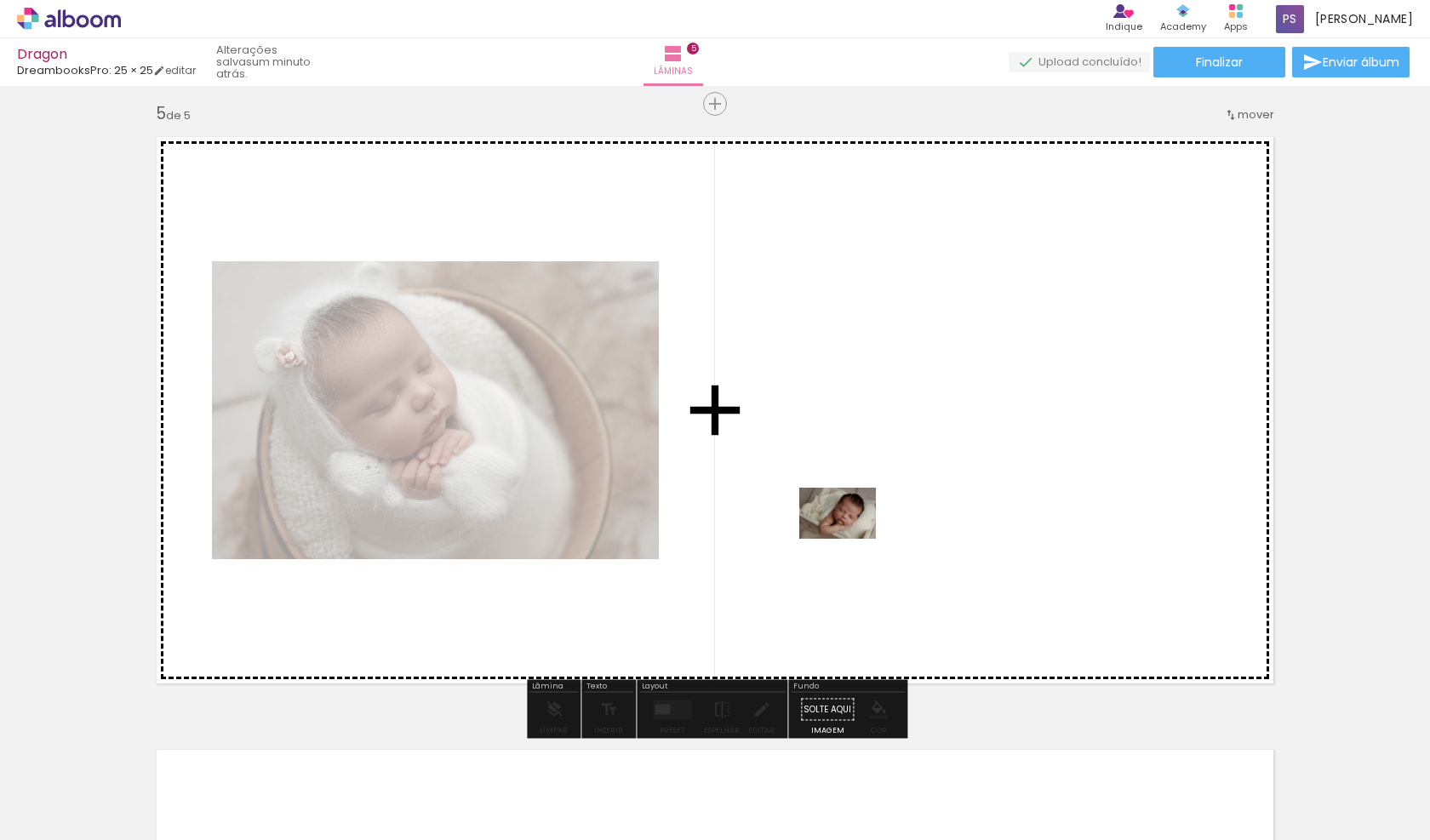
click at [851, 539] on quentale-workspace at bounding box center [715, 420] width 1430 height 840
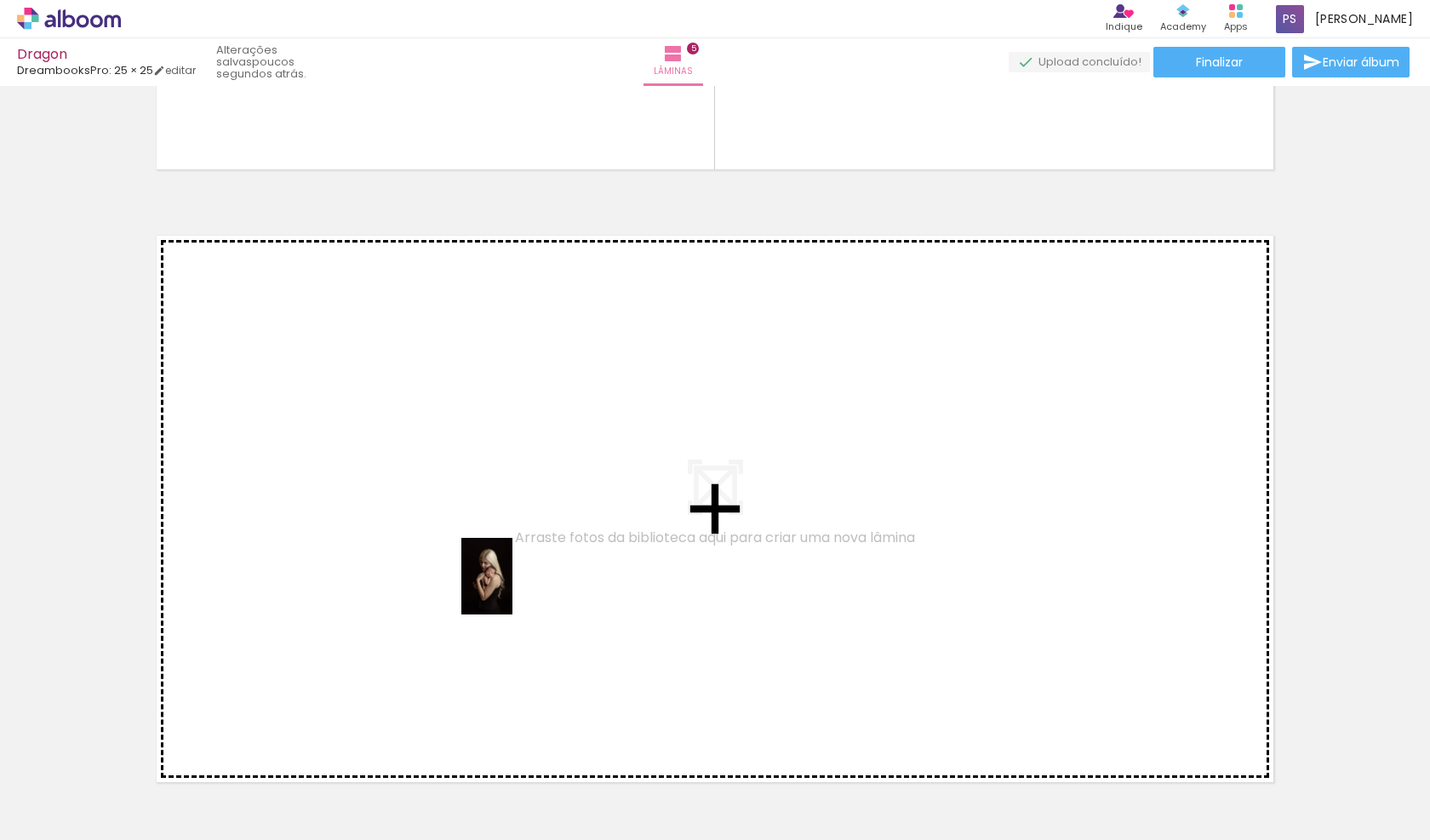
scroll to position [2976, 0]
drag, startPoint x: 580, startPoint y: 769, endPoint x: 513, endPoint y: 589, distance: 192.1
click at [513, 589] on quentale-workspace at bounding box center [715, 420] width 1430 height 840
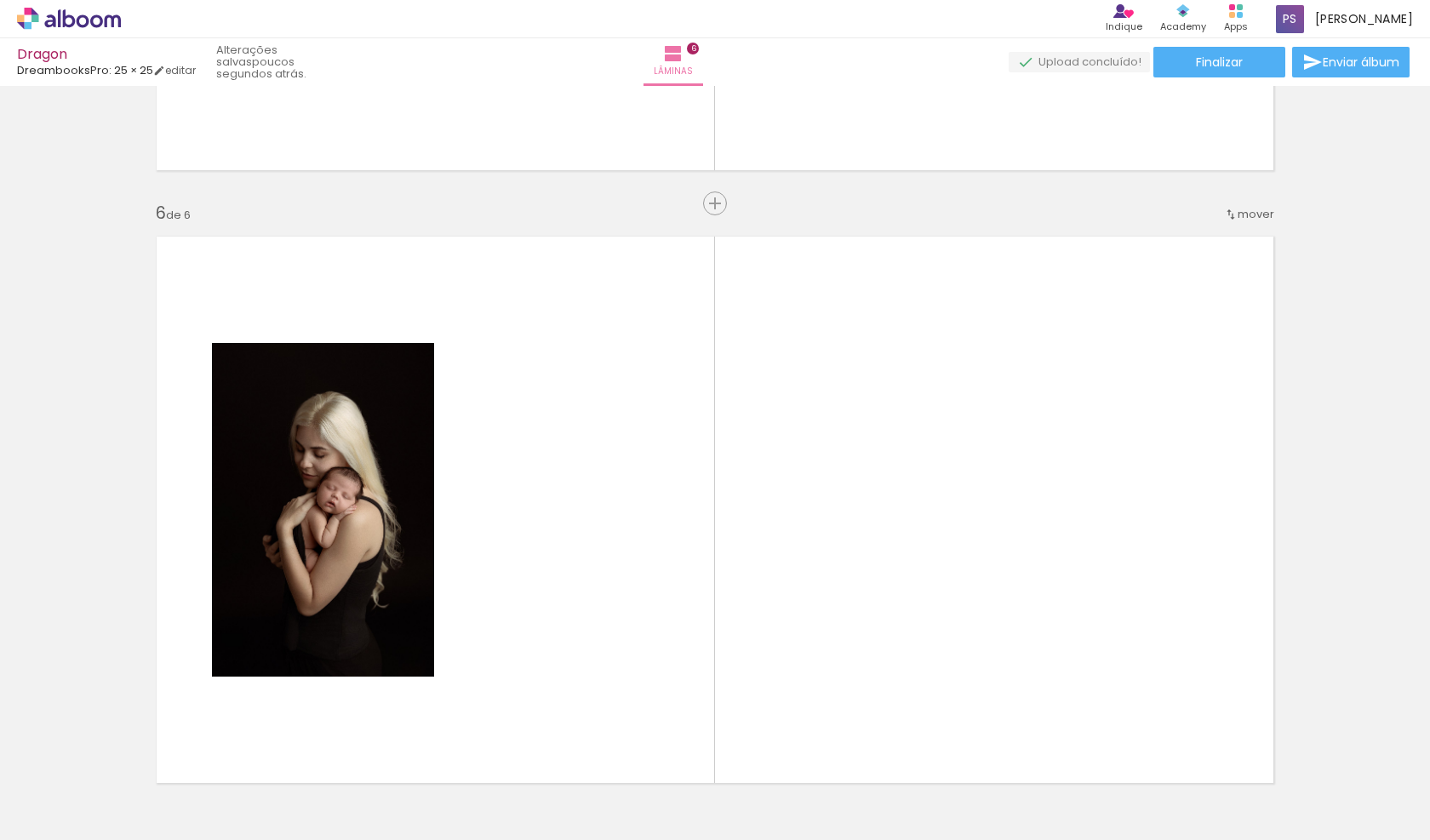
scroll to position [3075, 0]
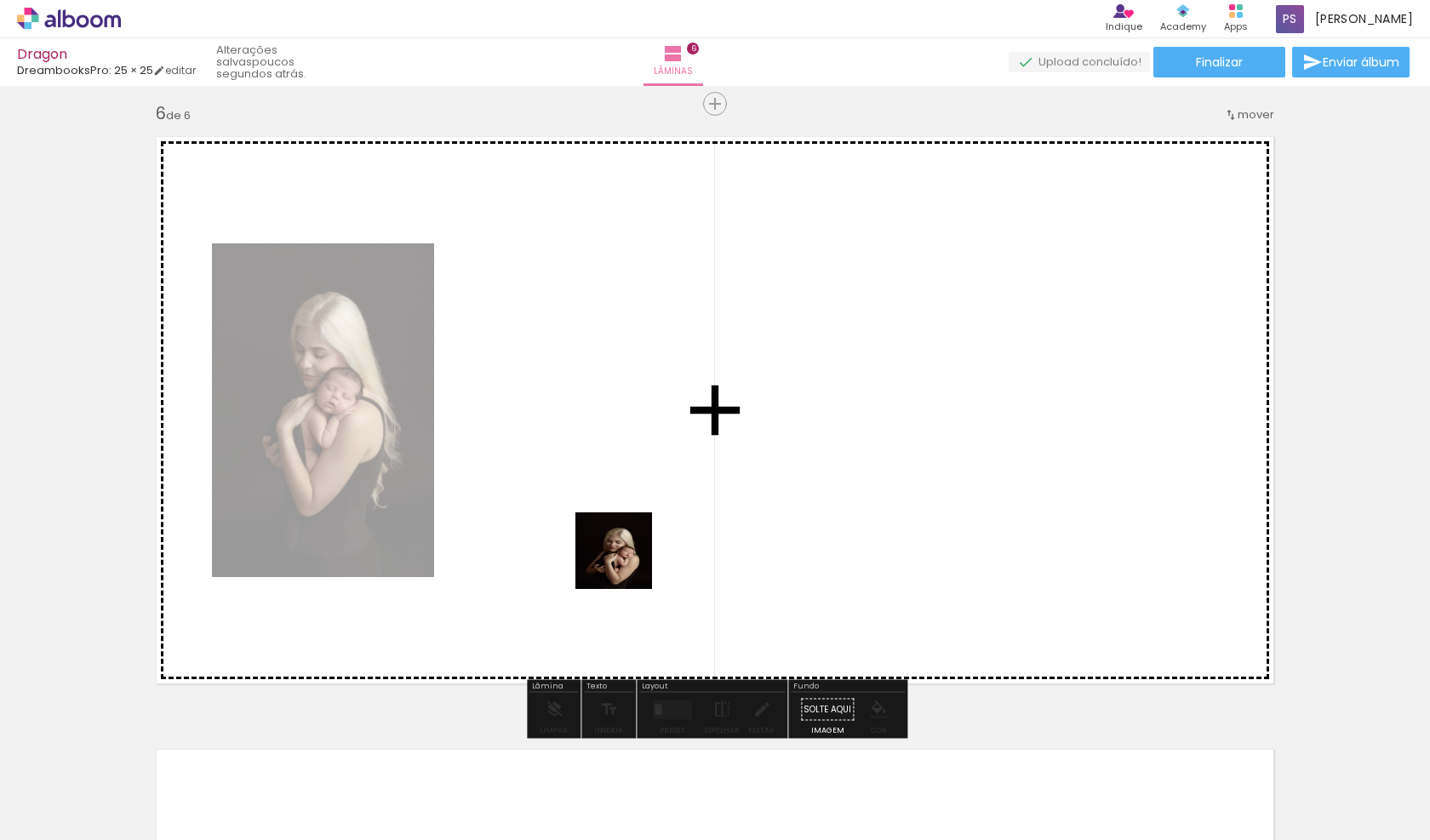
click at [616, 554] on quentale-workspace at bounding box center [715, 420] width 1430 height 840
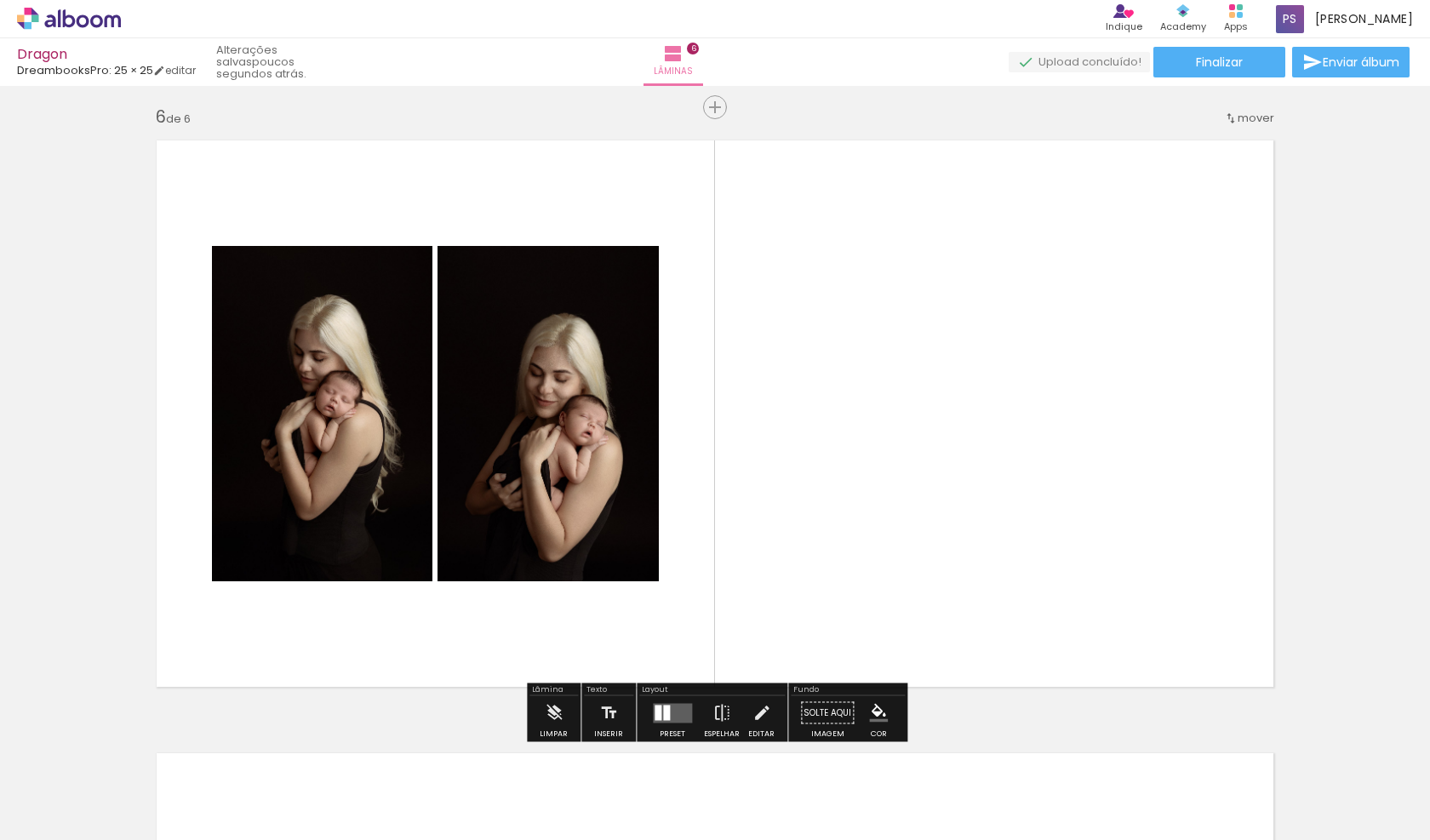
scroll to position [0, 936]
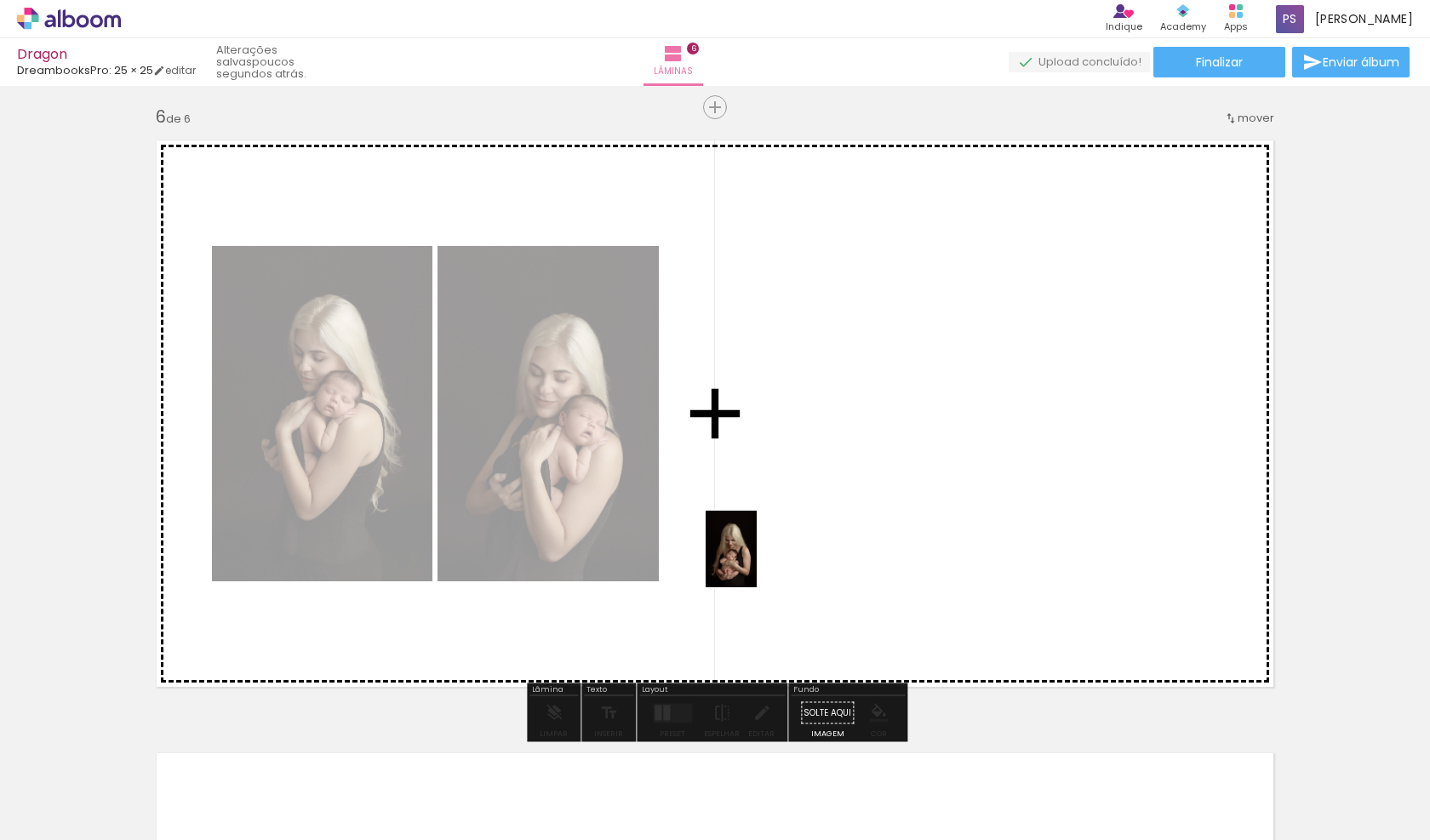
drag, startPoint x: 864, startPoint y: 806, endPoint x: 996, endPoint y: 623, distance: 225.6
click at [751, 550] on quentale-workspace at bounding box center [715, 420] width 1430 height 840
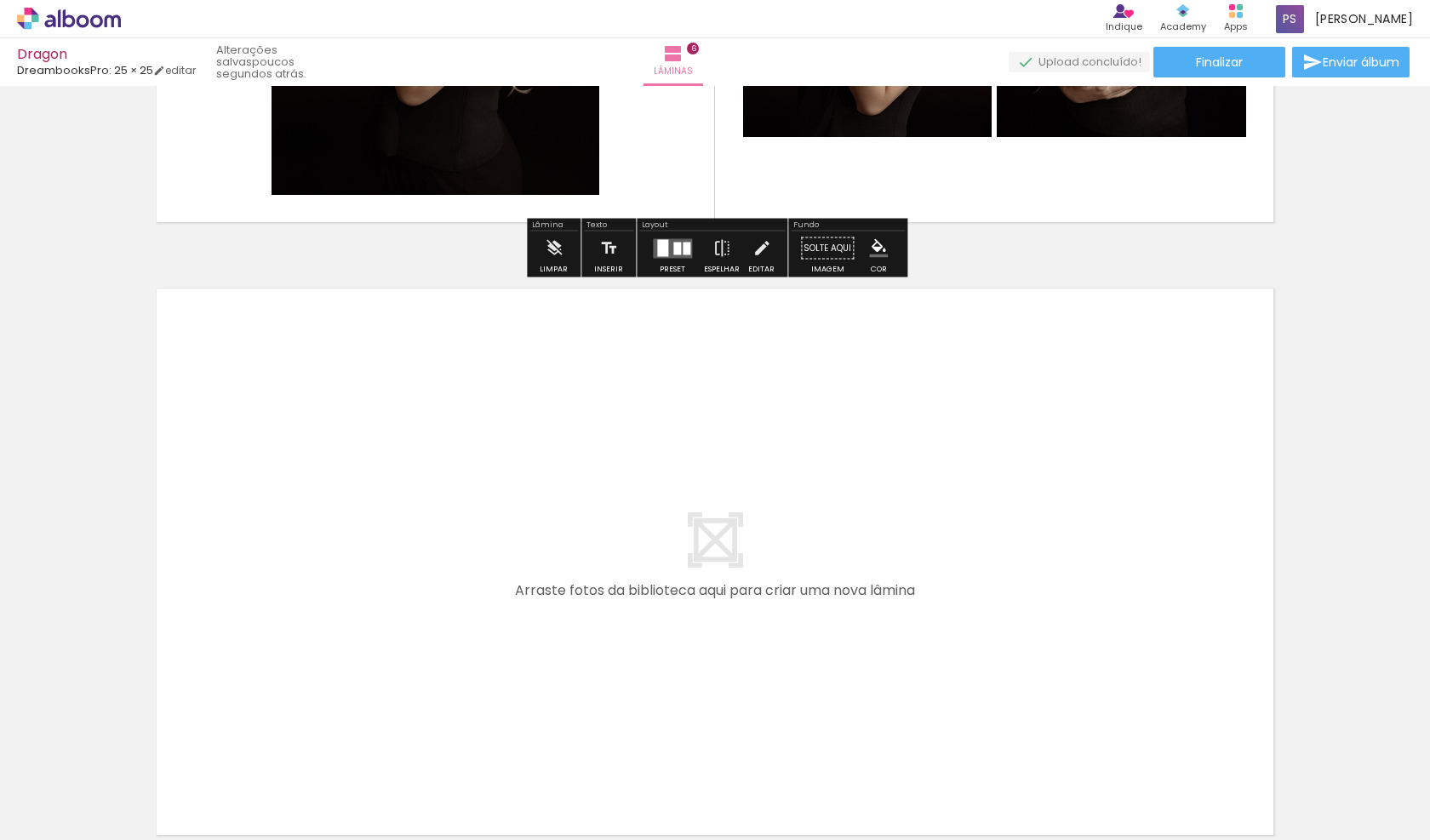
scroll to position [3549, 0]
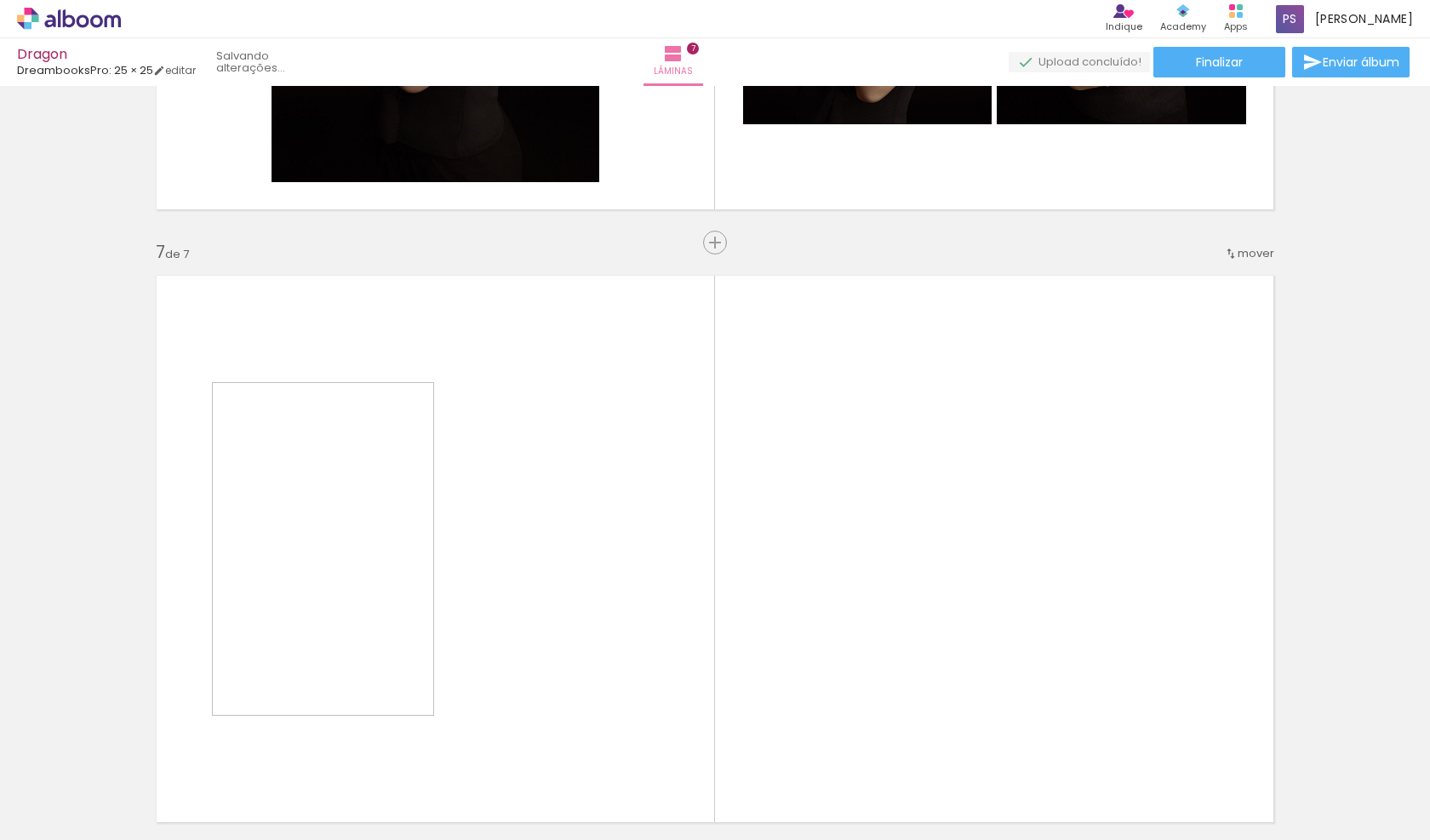
drag, startPoint x: 1053, startPoint y: 783, endPoint x: 911, endPoint y: 650, distance: 194.6
click at [911, 650] on quentale-workspace at bounding box center [715, 420] width 1430 height 840
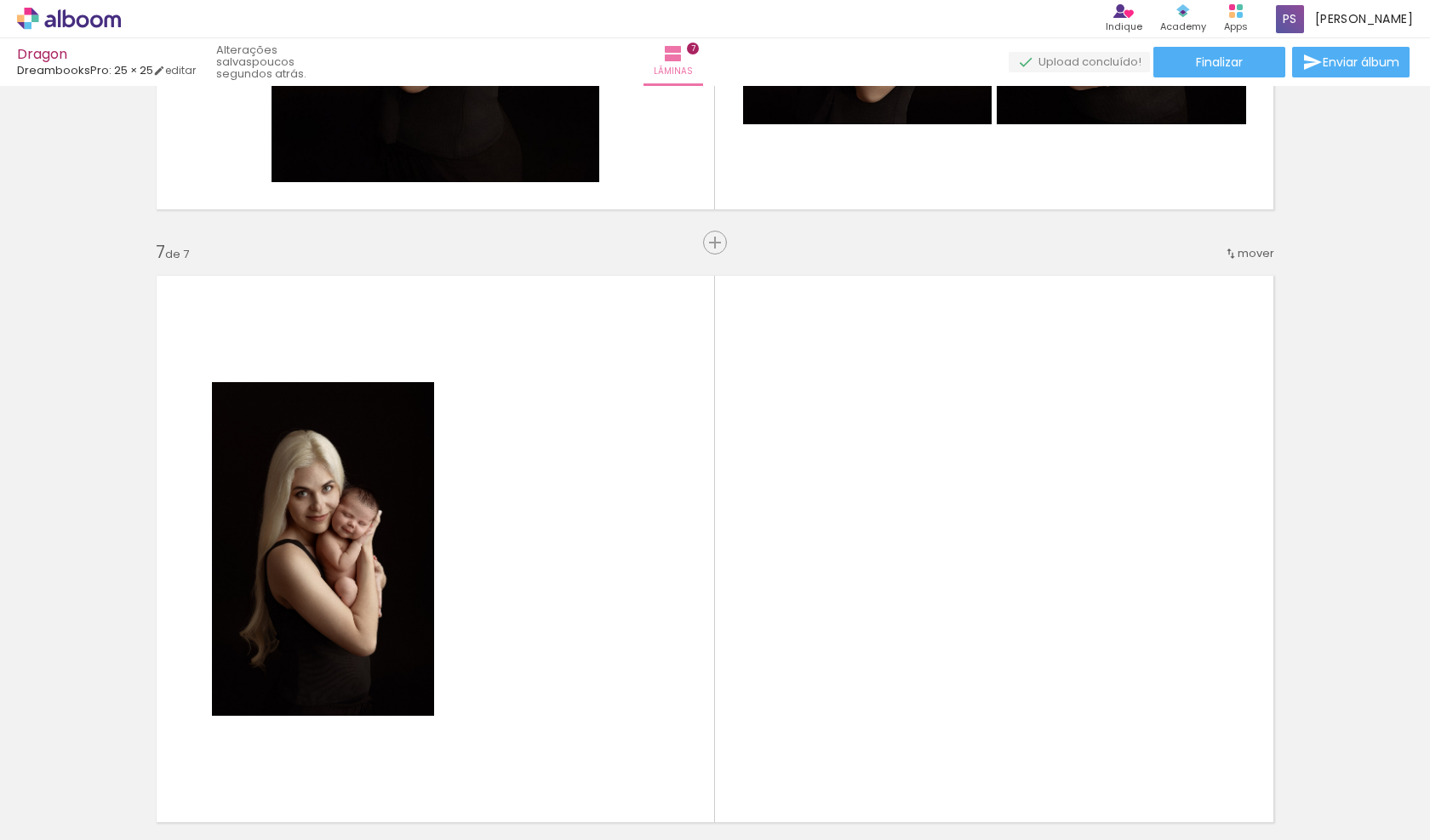
scroll to position [3688, 0]
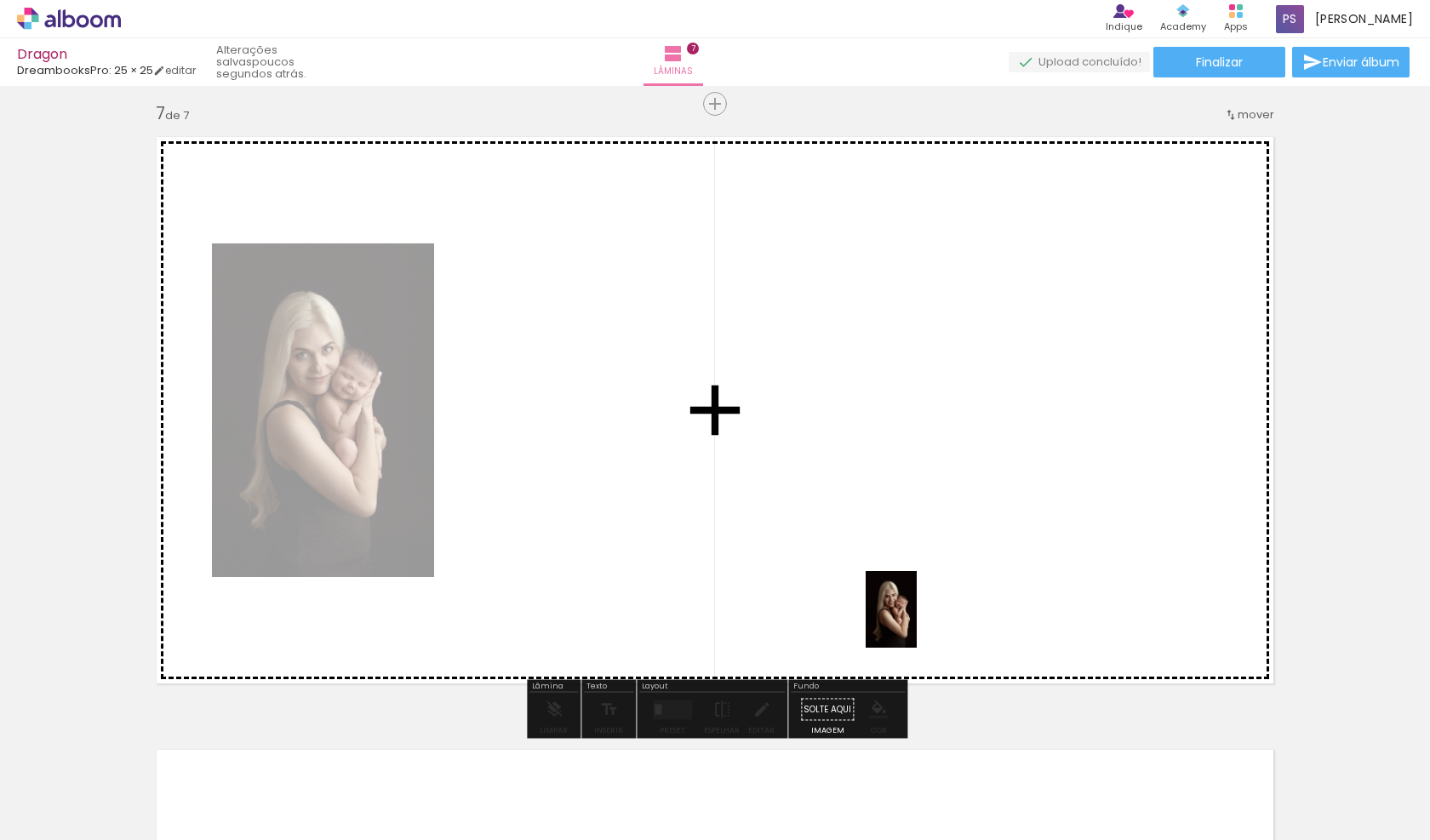
drag, startPoint x: 1119, startPoint y: 760, endPoint x: 1233, endPoint y: 774, distance: 114.9
click at [916, 622] on quentale-workspace at bounding box center [715, 420] width 1430 height 840
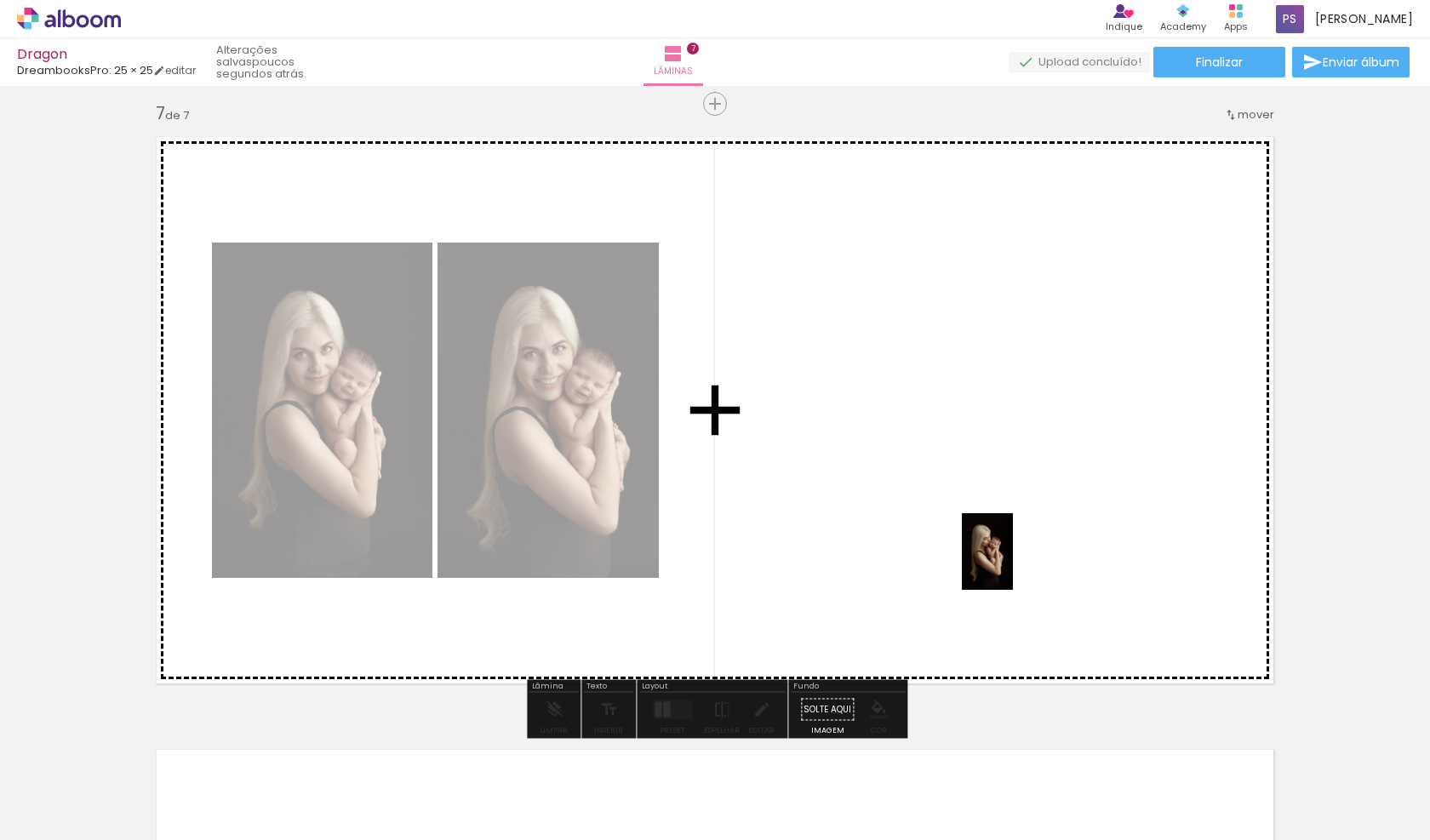
drag, startPoint x: 1241, startPoint y: 782, endPoint x: 1013, endPoint y: 565, distance: 314.8
click at [1013, 565] on quentale-workspace at bounding box center [715, 420] width 1430 height 840
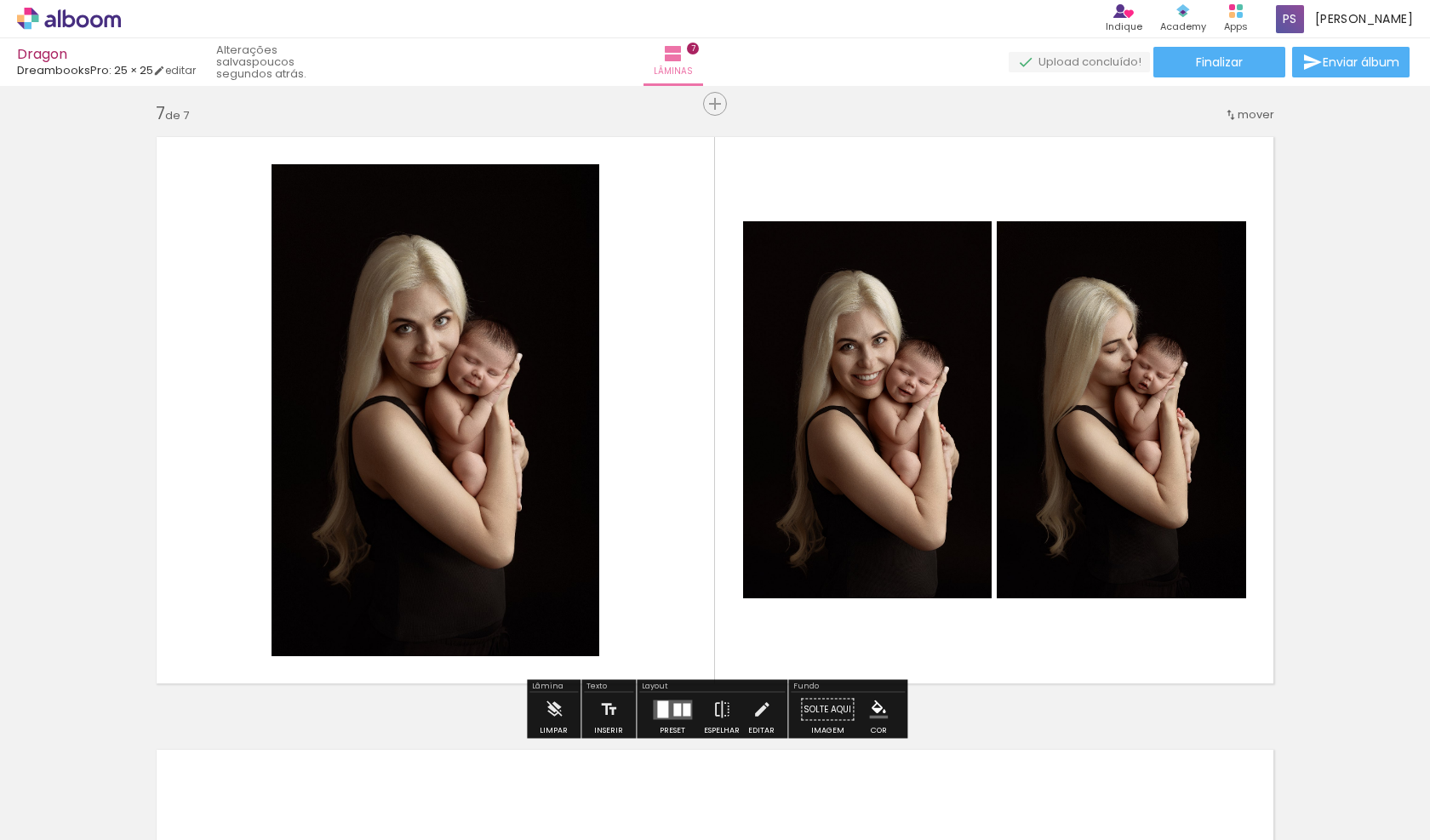
scroll to position [0, 1141]
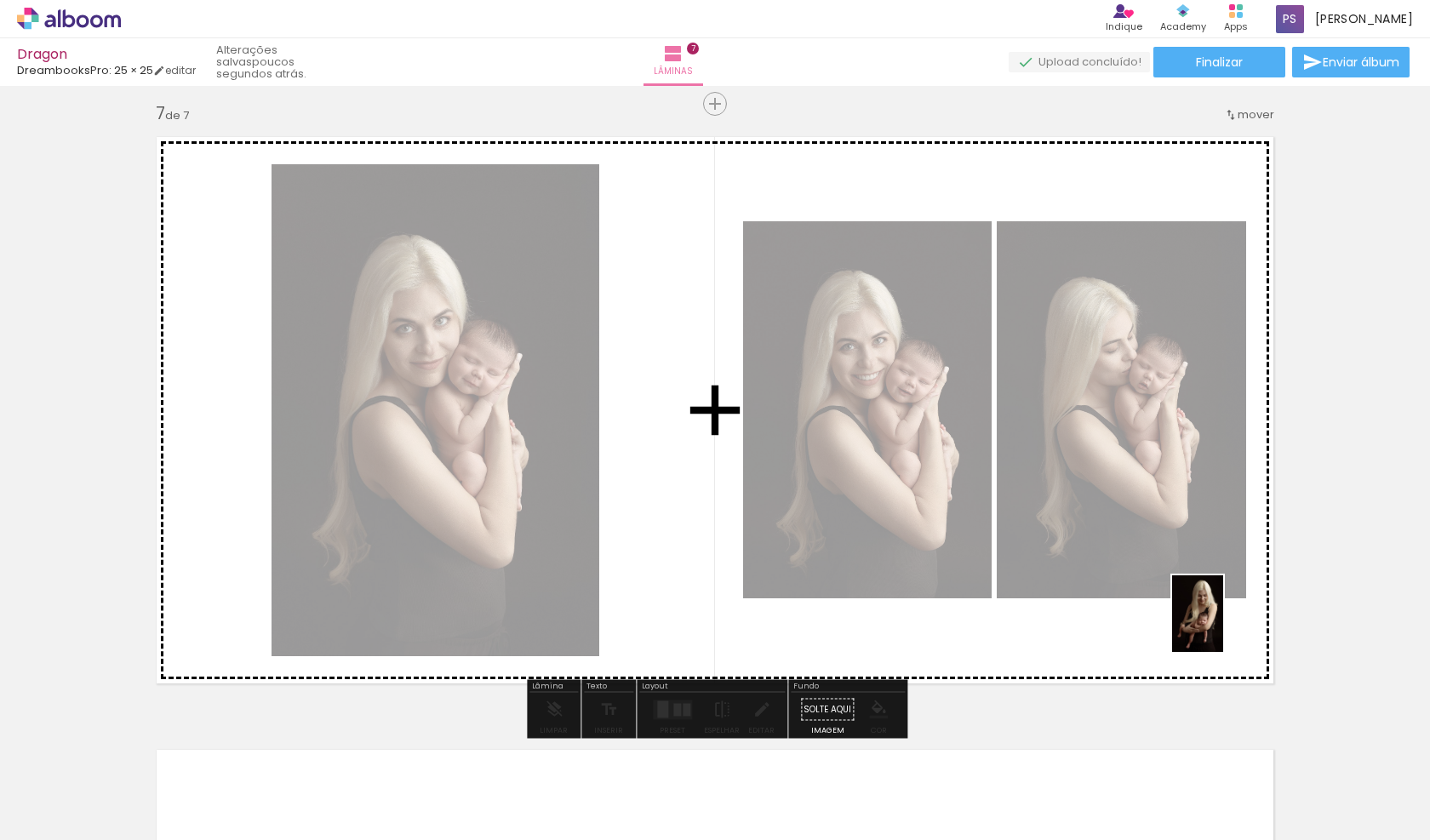
drag, startPoint x: 1237, startPoint y: 800, endPoint x: 1223, endPoint y: 626, distance: 174.6
click at [1223, 626] on quentale-workspace at bounding box center [715, 420] width 1430 height 840
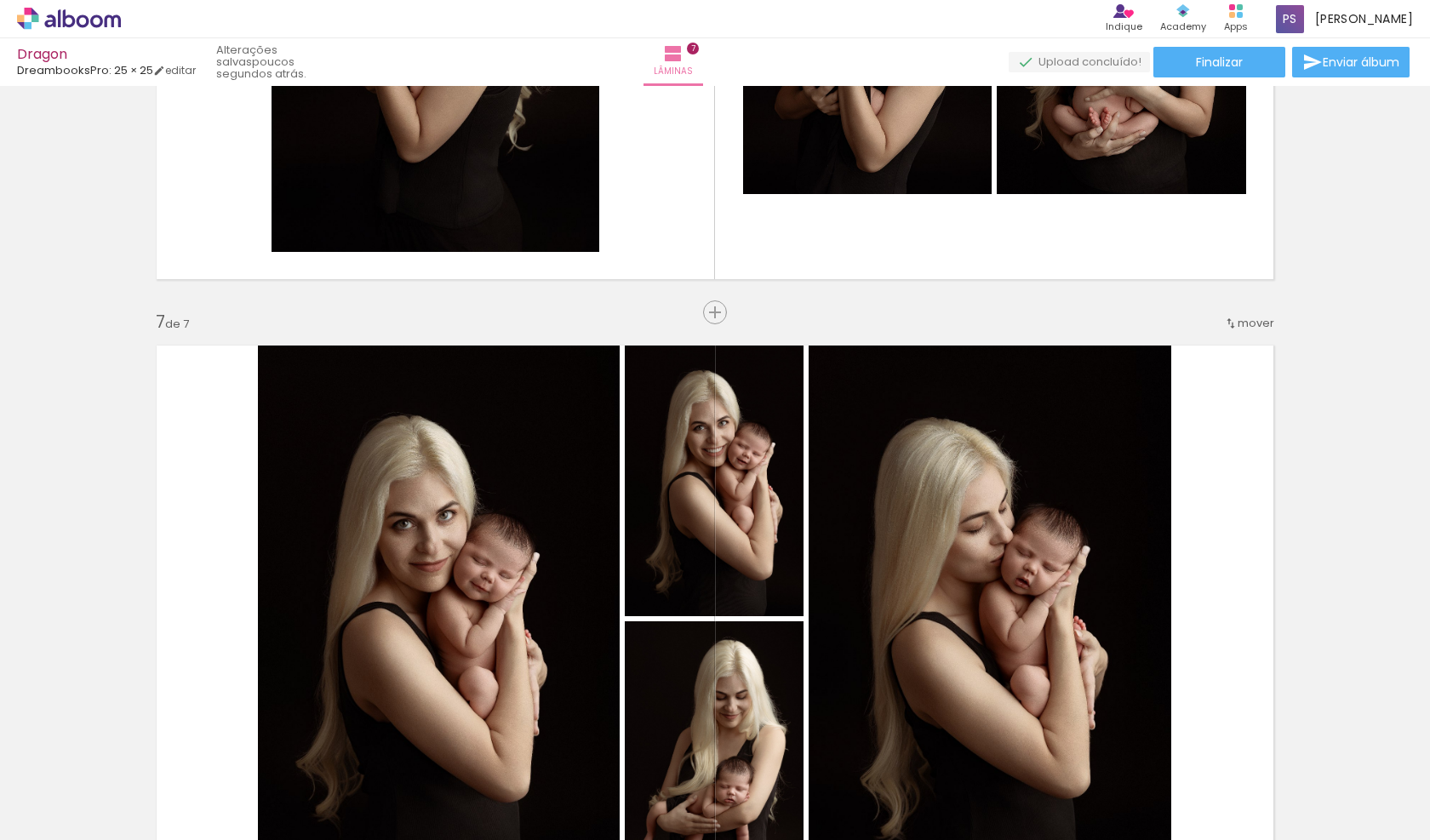
scroll to position [3523, 0]
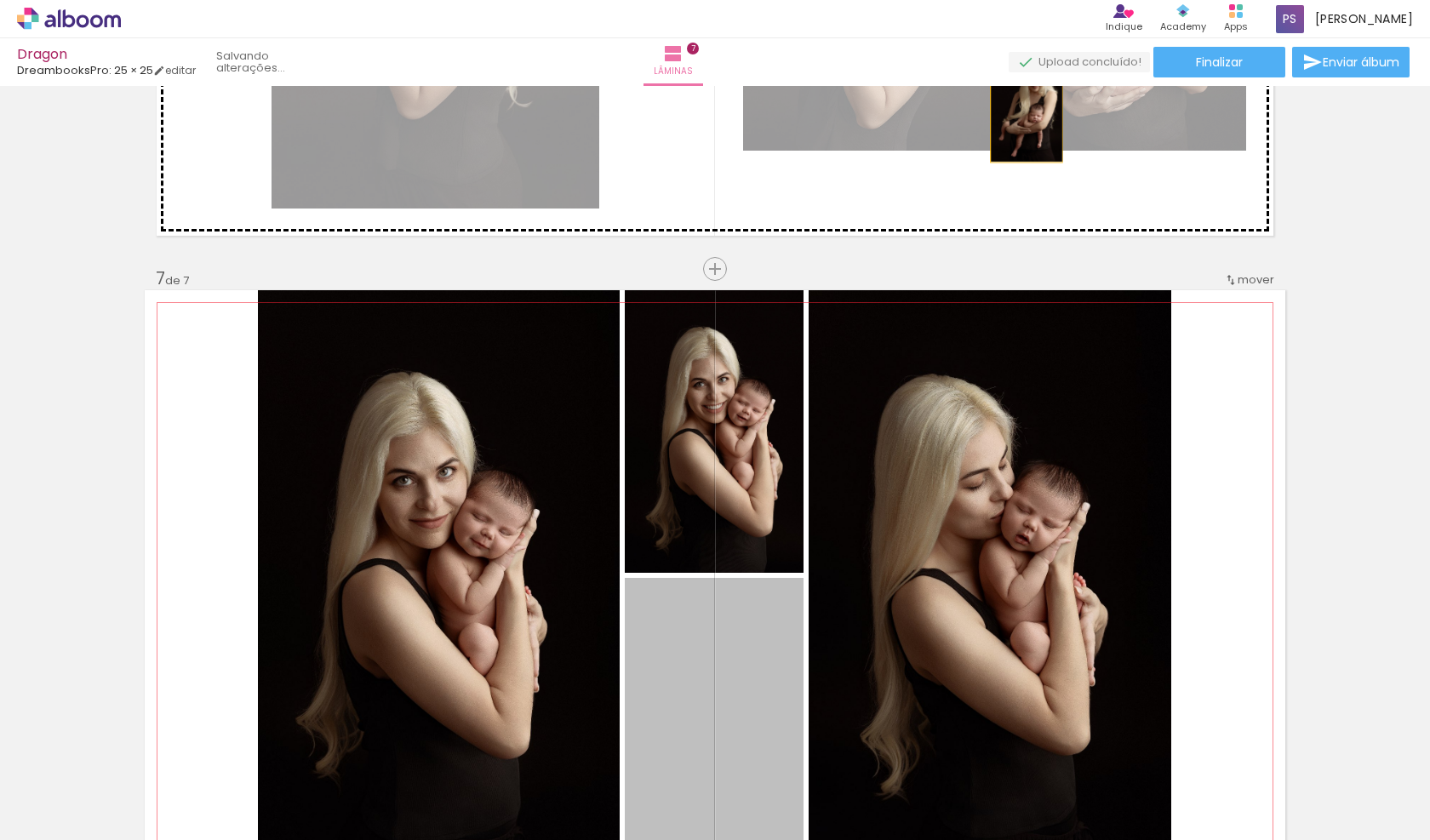
drag, startPoint x: 765, startPoint y: 654, endPoint x: 1027, endPoint y: 106, distance: 607.4
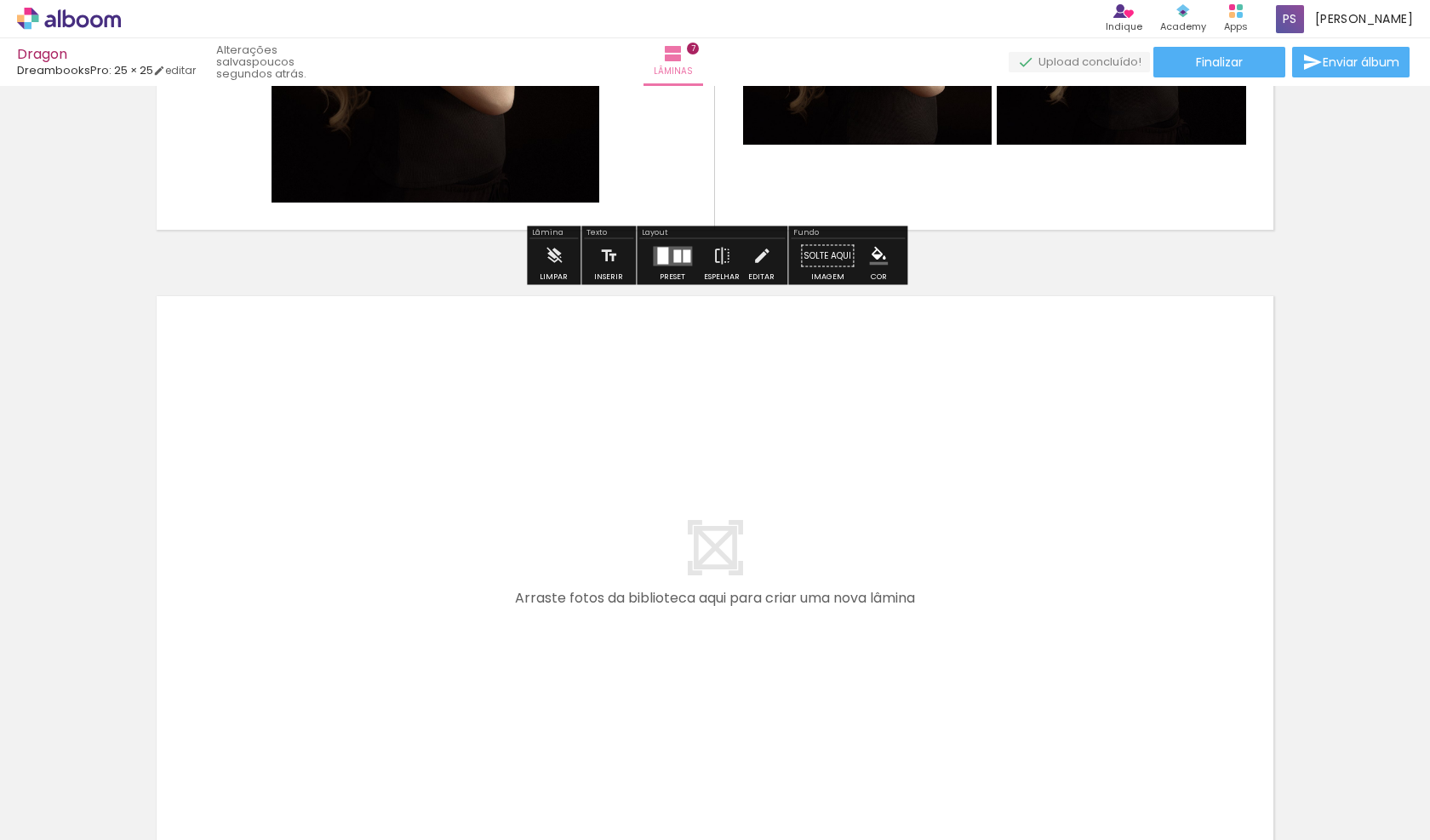
scroll to position [4203, 0]
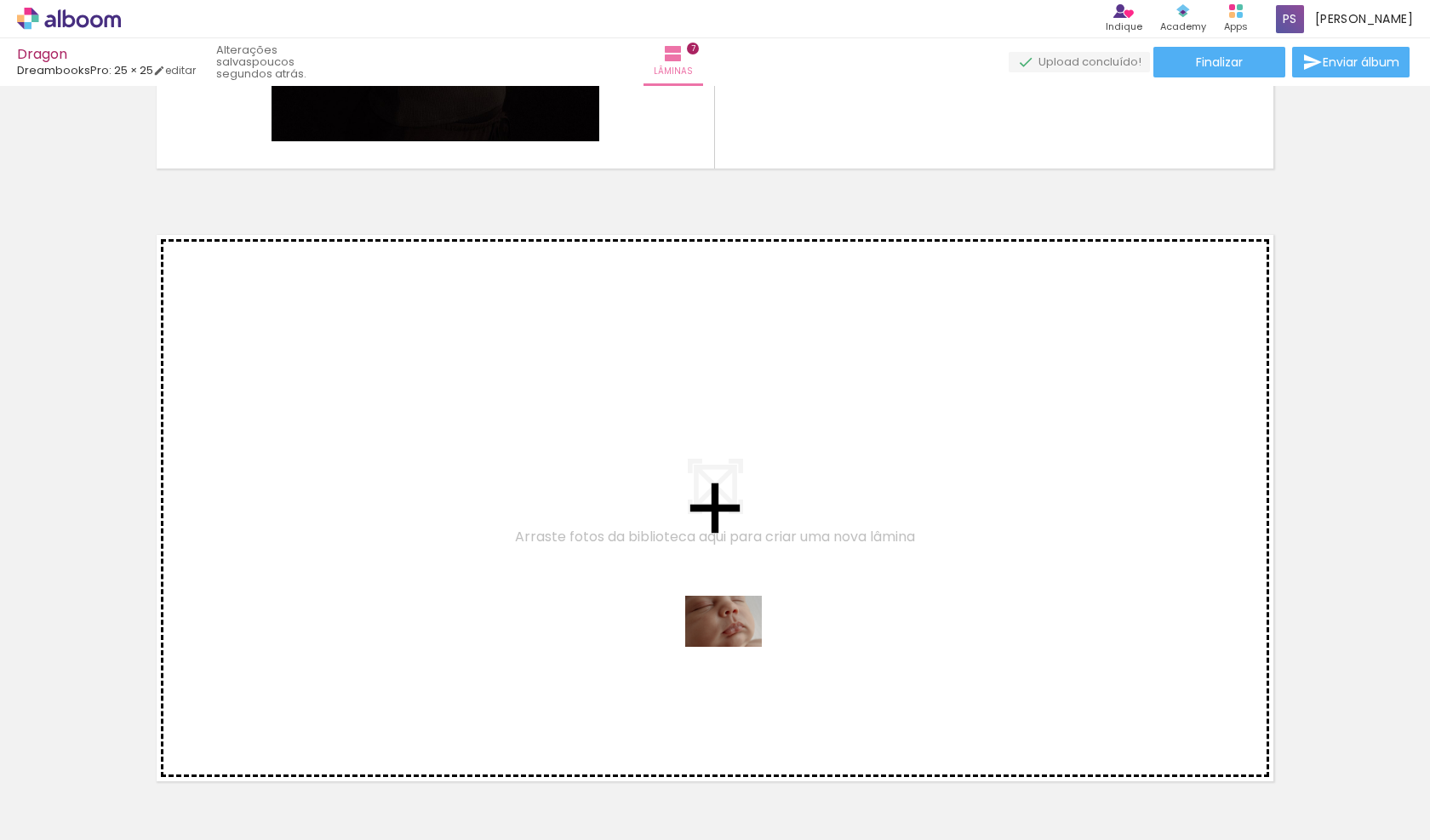
drag, startPoint x: 932, startPoint y: 781, endPoint x: 735, endPoint y: 647, distance: 238.3
click at [735, 647] on quentale-workspace at bounding box center [715, 420] width 1430 height 840
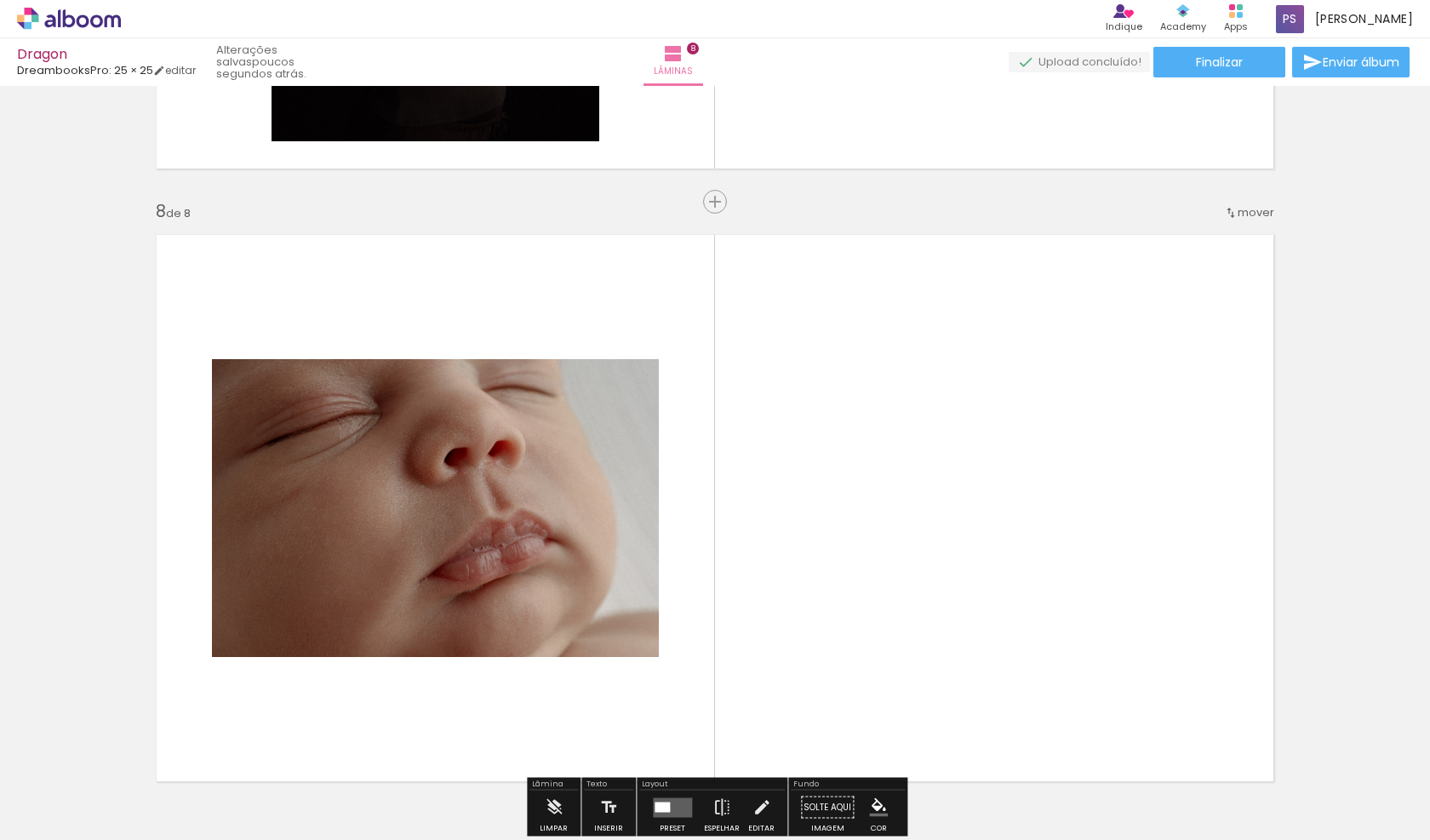
scroll to position [4301, 0]
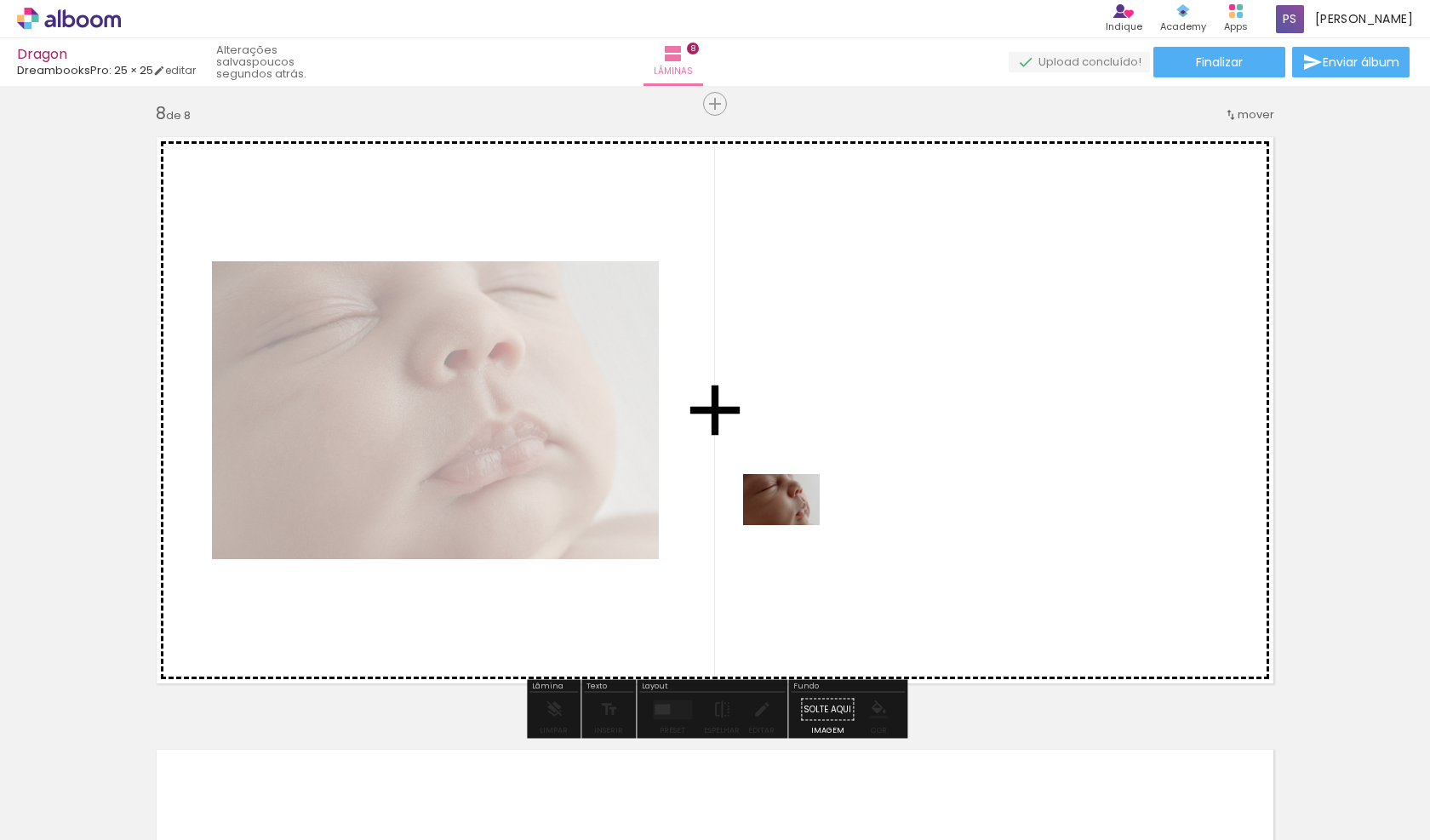
drag, startPoint x: 994, startPoint y: 775, endPoint x: 794, endPoint y: 524, distance: 320.9
click at [794, 524] on quentale-workspace at bounding box center [715, 420] width 1430 height 840
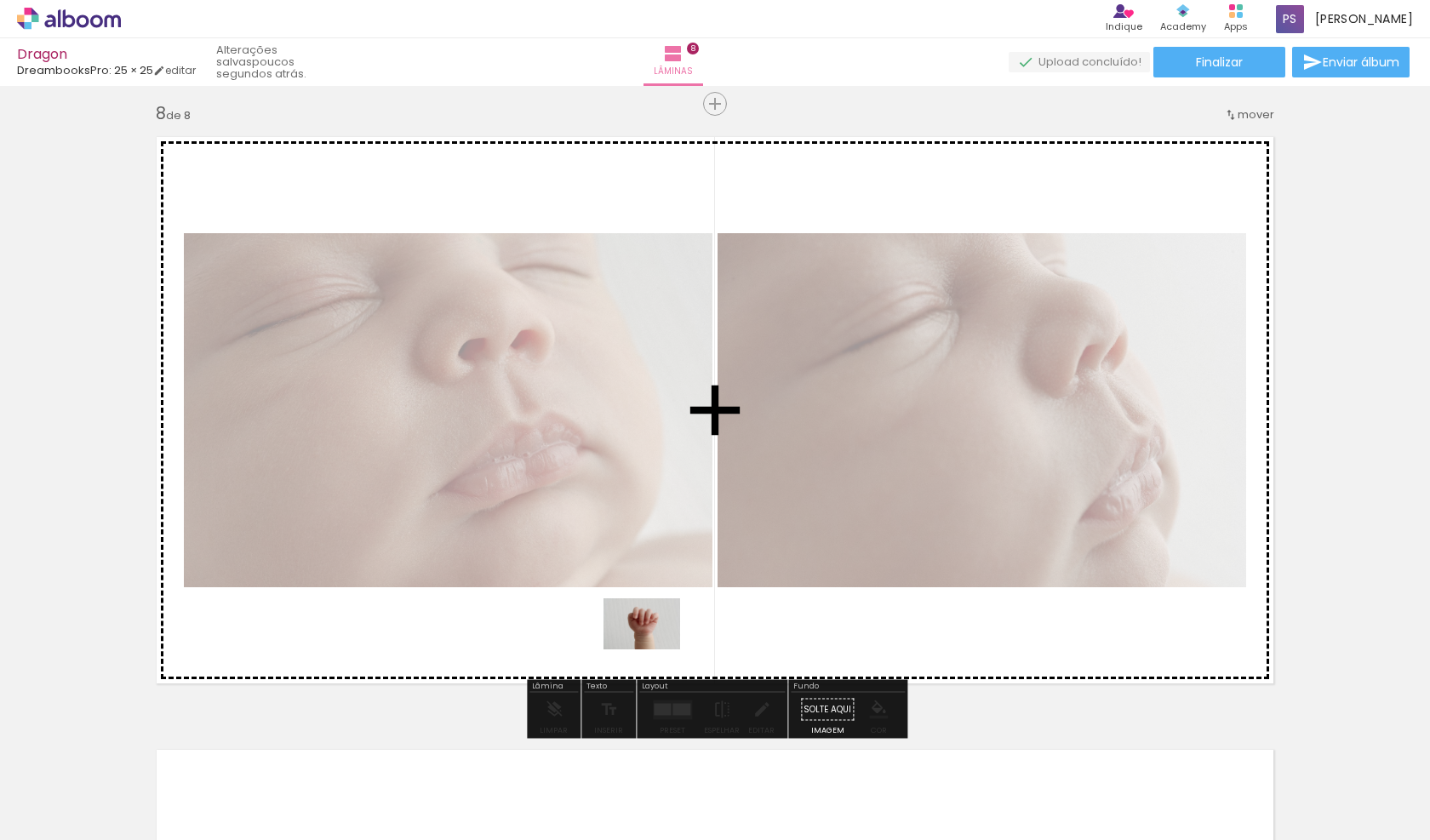
drag, startPoint x: 1111, startPoint y: 774, endPoint x: 849, endPoint y: 707, distance: 270.4
click at [650, 649] on quentale-workspace at bounding box center [715, 420] width 1430 height 840
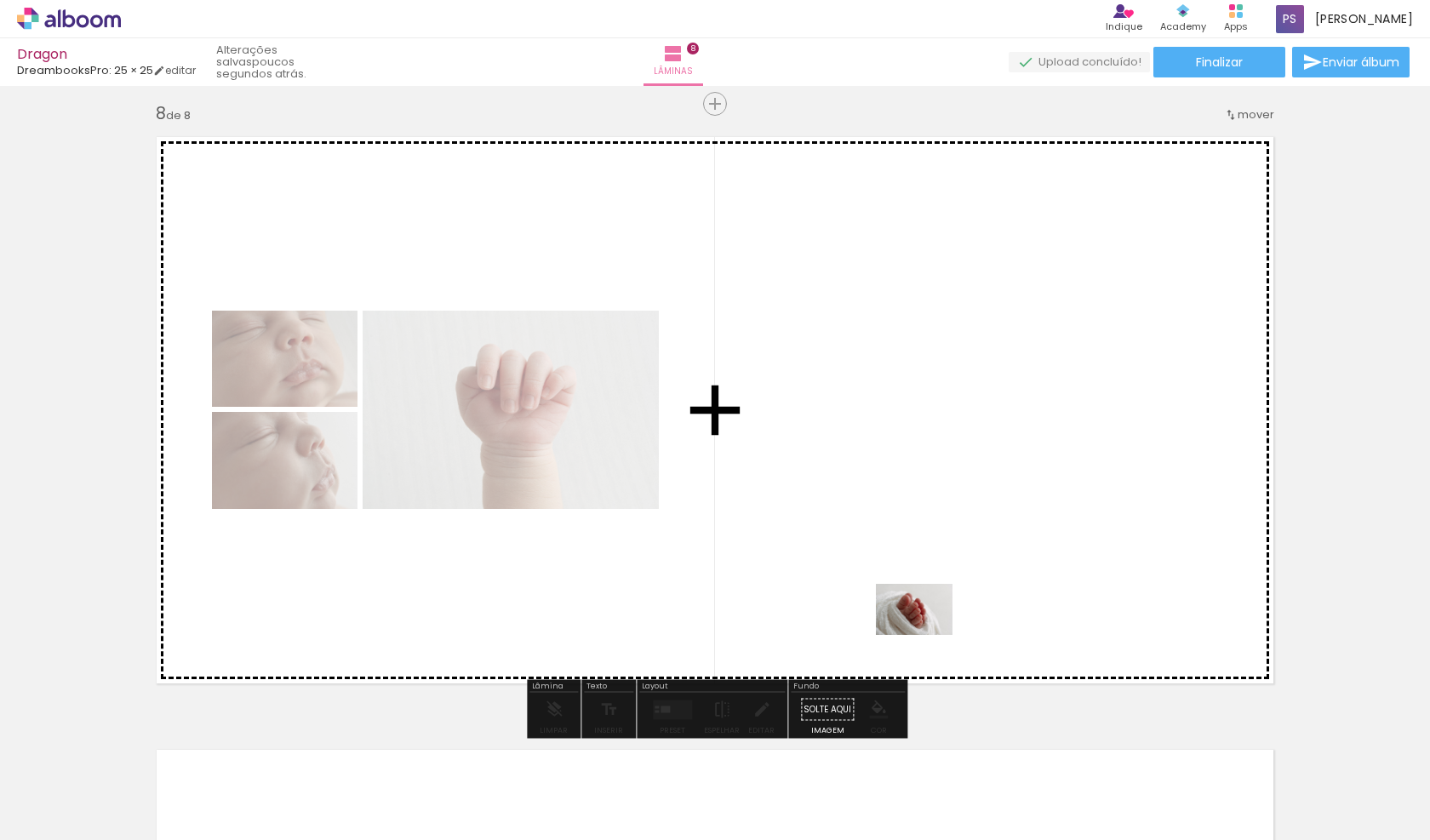
drag, startPoint x: 1186, startPoint y: 797, endPoint x: 923, endPoint y: 632, distance: 310.5
click at [923, 632] on quentale-workspace at bounding box center [715, 420] width 1430 height 840
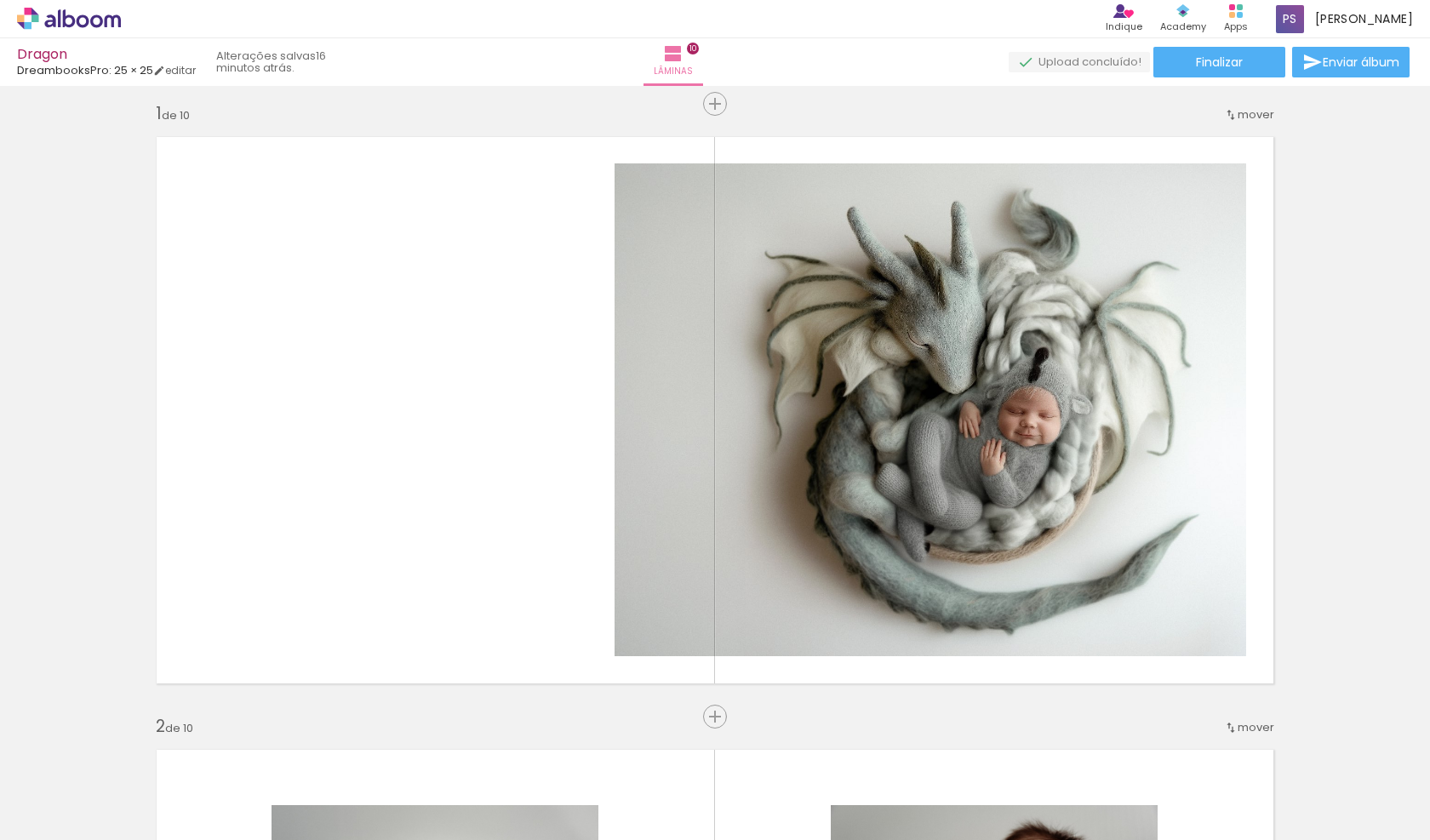
scroll to position [0, 2511]
